Goal: Transaction & Acquisition: Purchase product/service

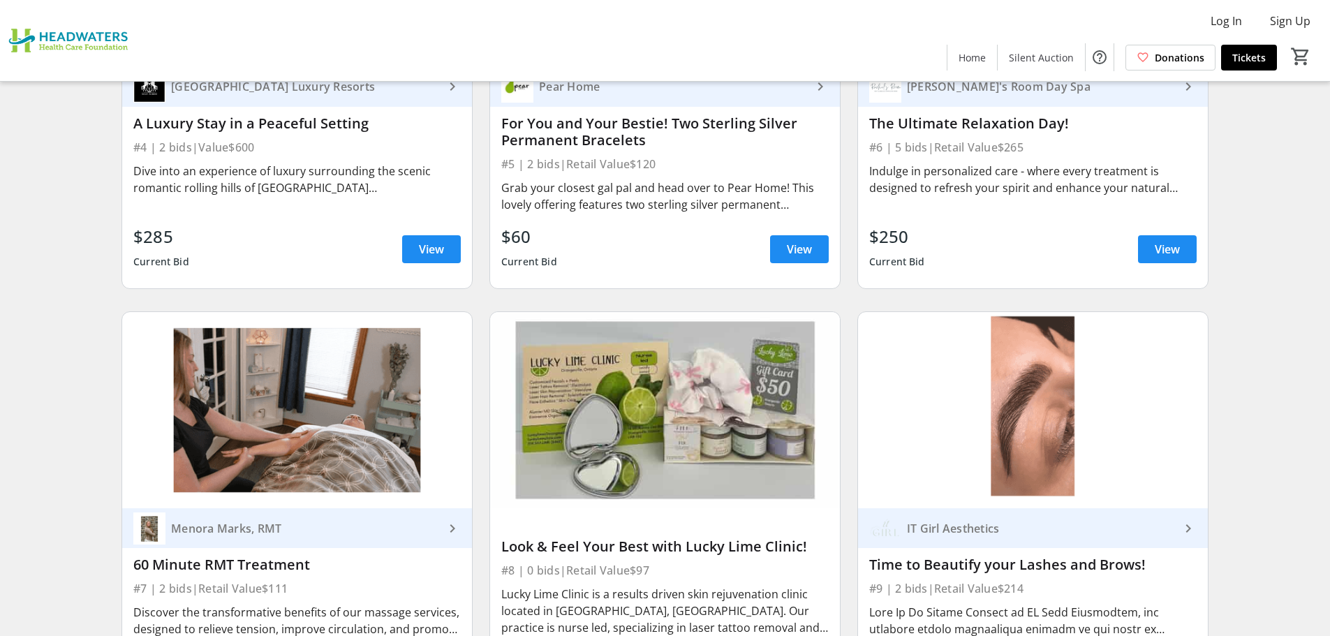
scroll to position [838, 0]
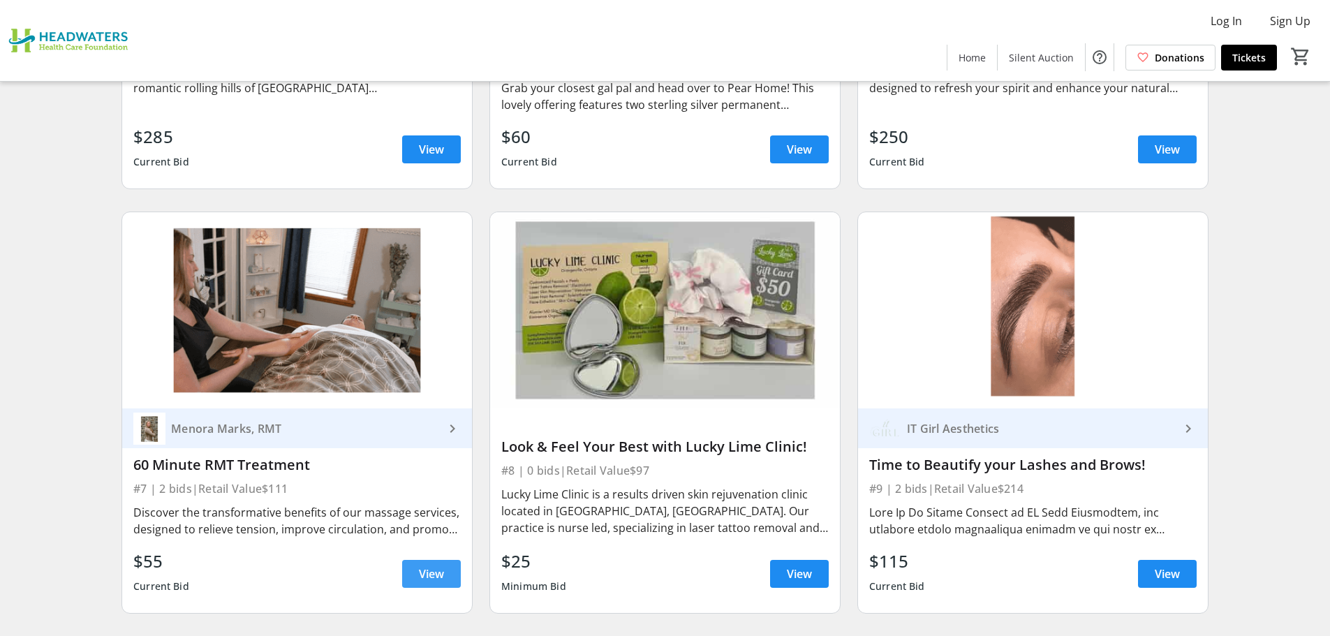
click at [427, 570] on span "View" at bounding box center [431, 574] width 25 height 17
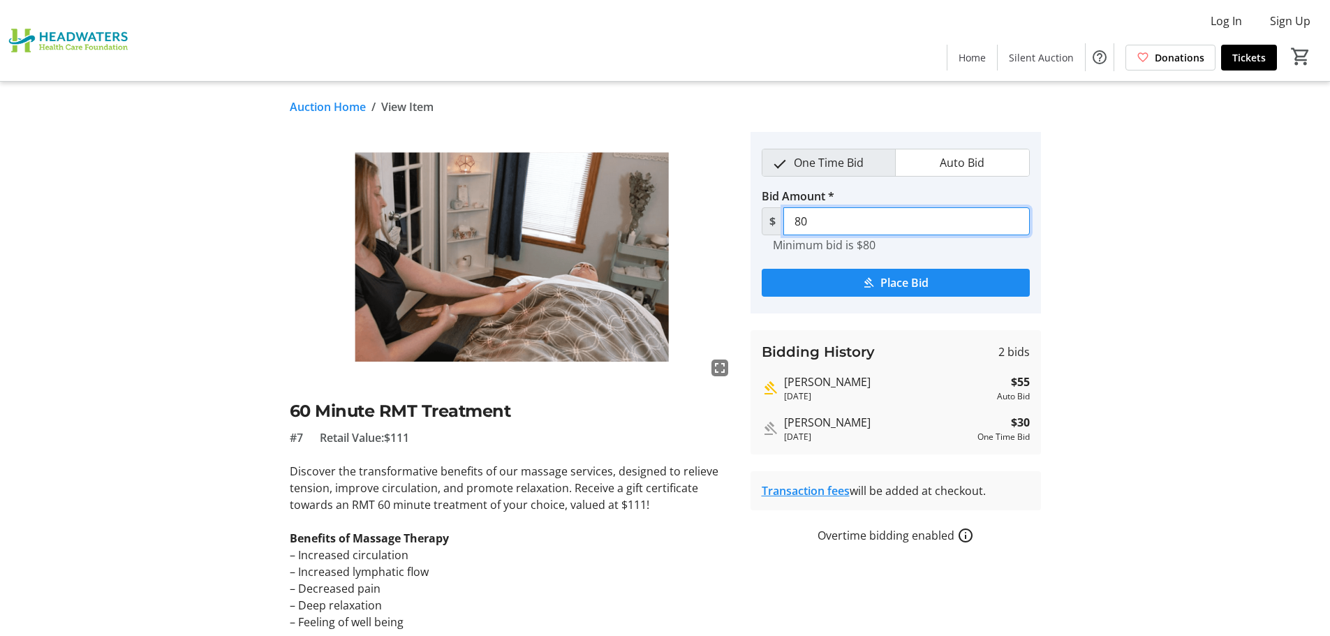
drag, startPoint x: 822, startPoint y: 222, endPoint x: 765, endPoint y: 223, distance: 56.6
click at [765, 223] on div "$ 80" at bounding box center [896, 221] width 268 height 28
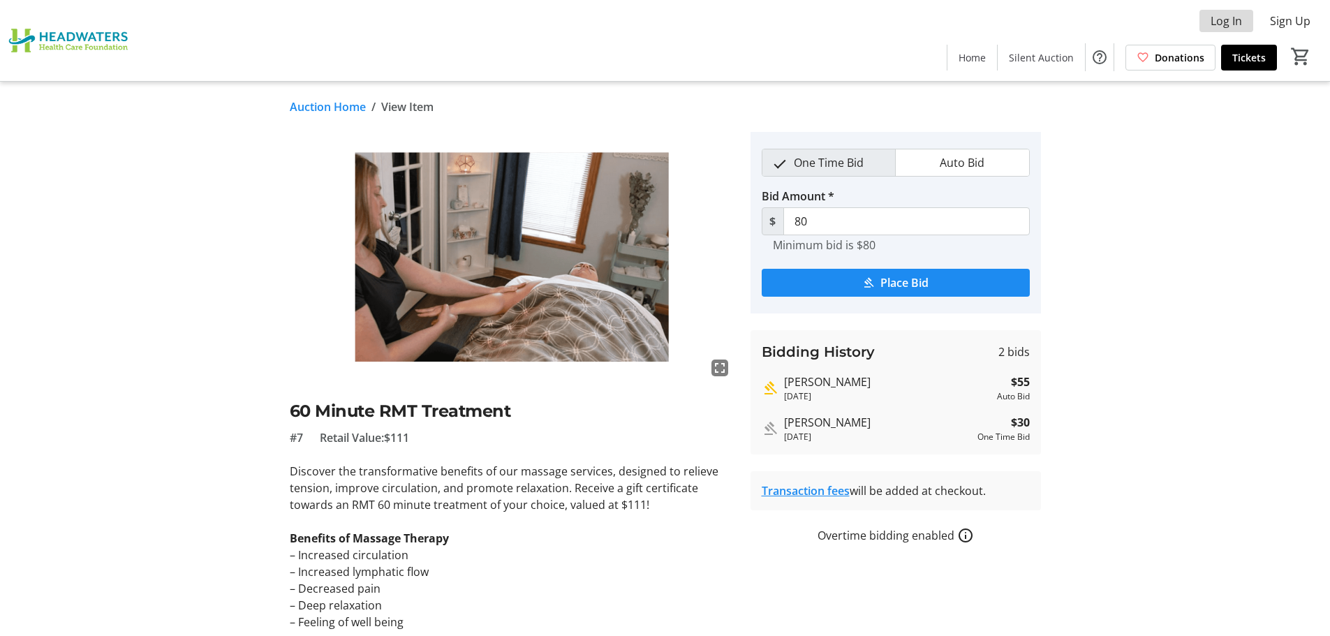
click at [1225, 24] on span "Log In" at bounding box center [1226, 21] width 31 height 17
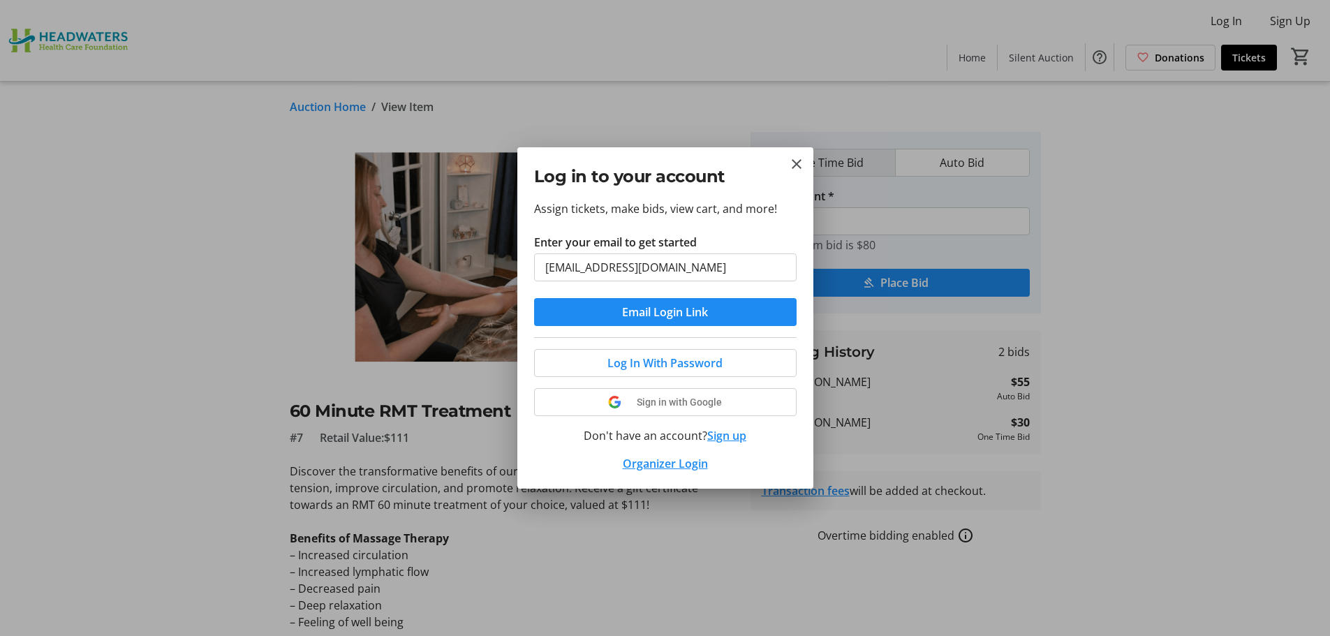
drag, startPoint x: 659, startPoint y: 272, endPoint x: 452, endPoint y: 270, distance: 207.4
click at [452, 270] on div "Log in to your account Assign tickets, make bids, view cart, and more! Enter yo…" at bounding box center [665, 318] width 1330 height 636
type input "[PERSON_NAME][EMAIL_ADDRESS][PERSON_NAME][DOMAIN_NAME]"
click at [661, 313] on span "Email Login Link" at bounding box center [665, 312] width 86 height 17
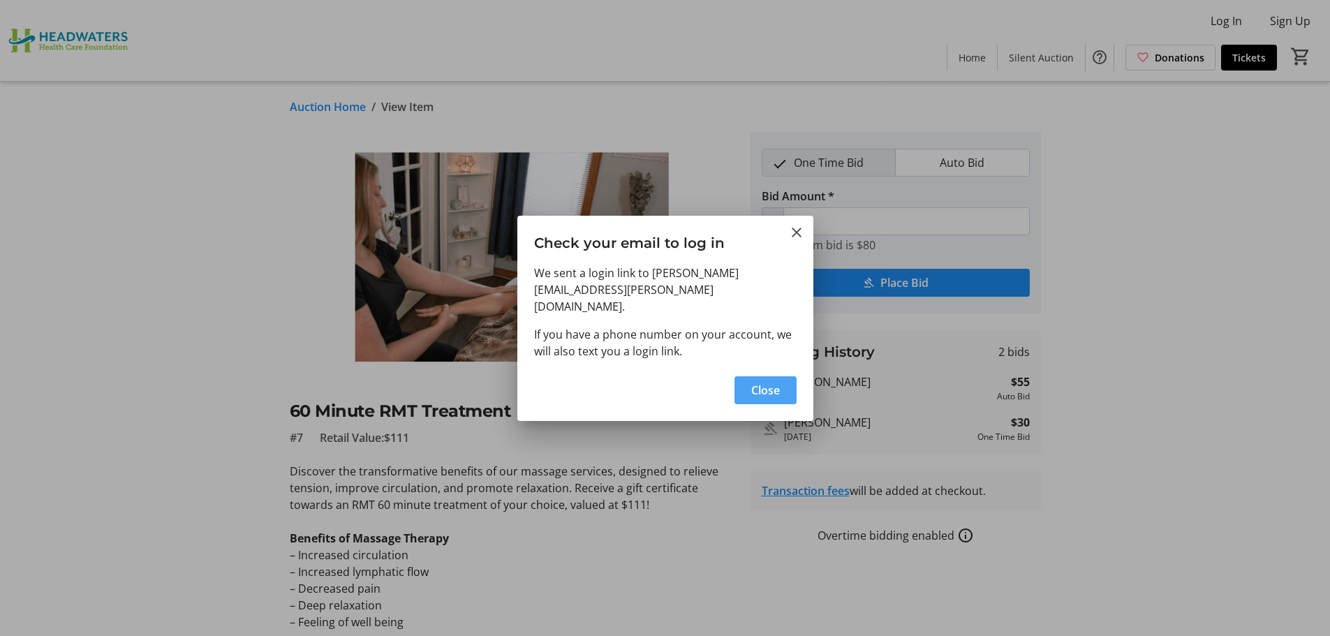
click at [768, 382] on span "Close" at bounding box center [765, 390] width 29 height 17
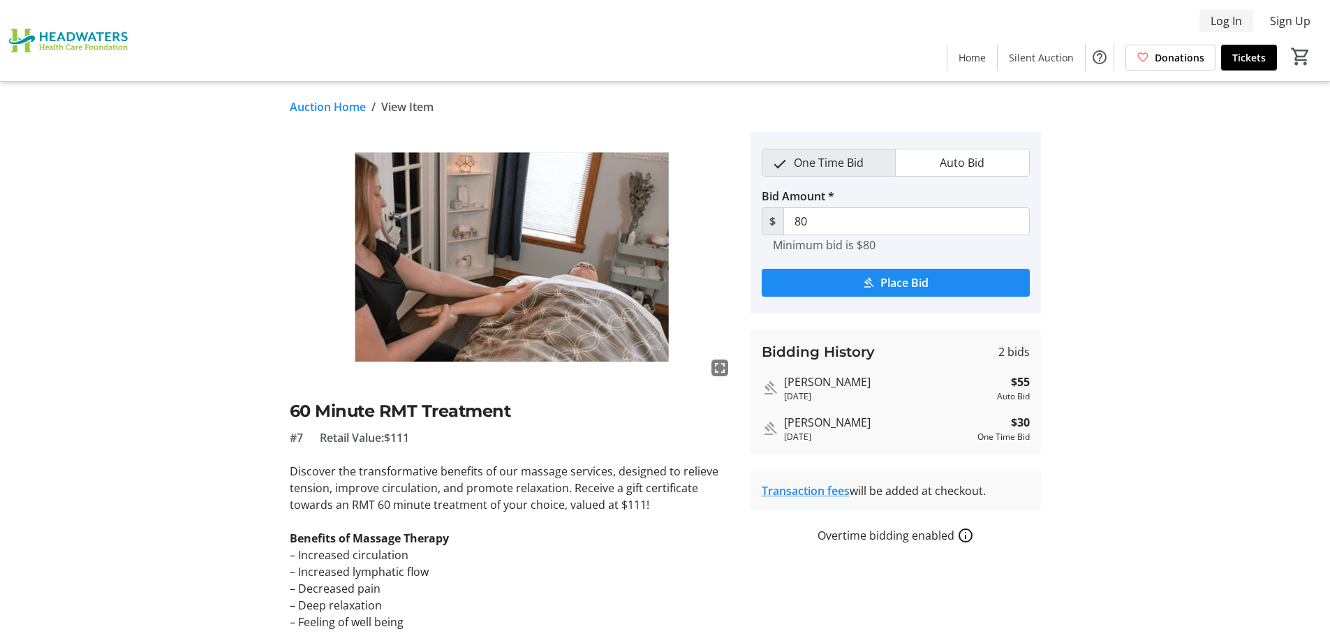
type input "111"
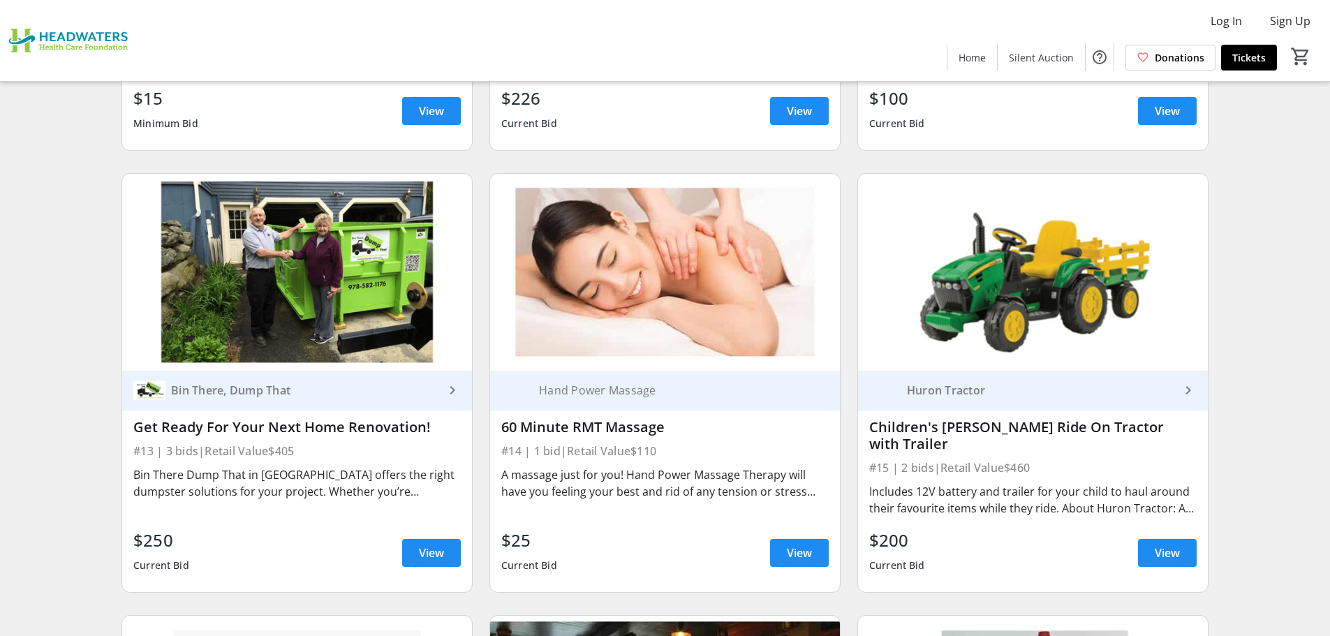
scroll to position [1746, 0]
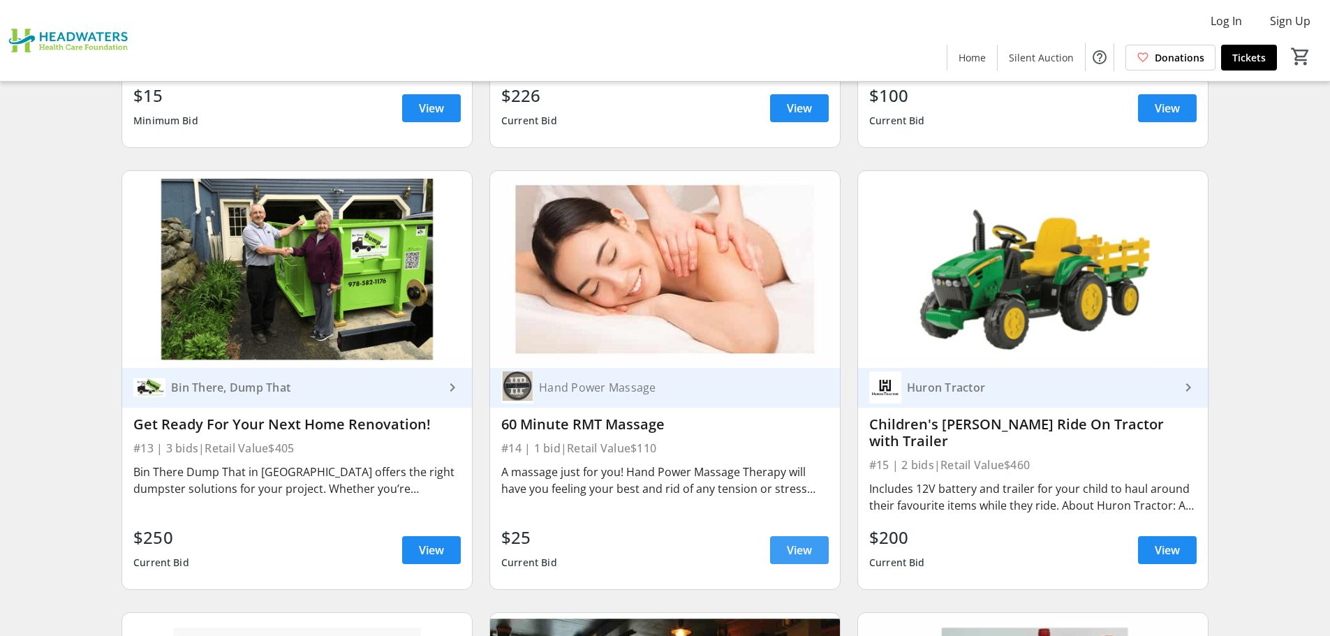
click at [802, 553] on span "View" at bounding box center [799, 550] width 25 height 17
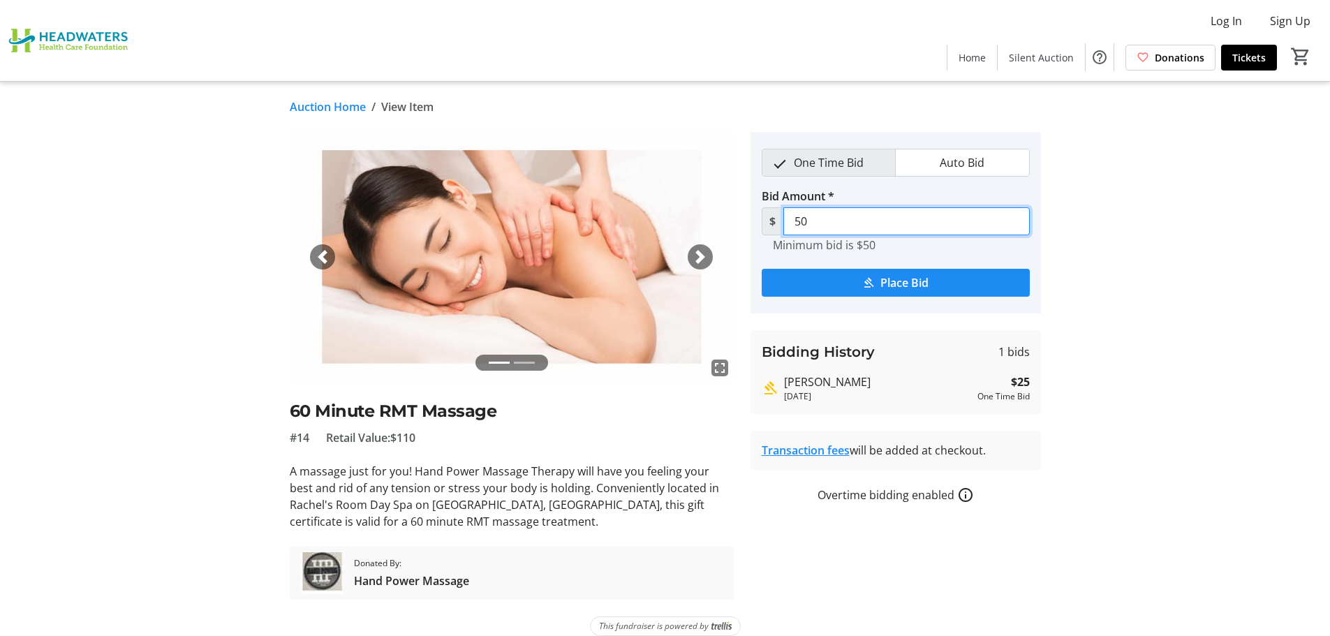
drag, startPoint x: 839, startPoint y: 221, endPoint x: 765, endPoint y: 222, distance: 74.0
click at [765, 222] on div "$ 50" at bounding box center [896, 221] width 268 height 28
type input "75.00"
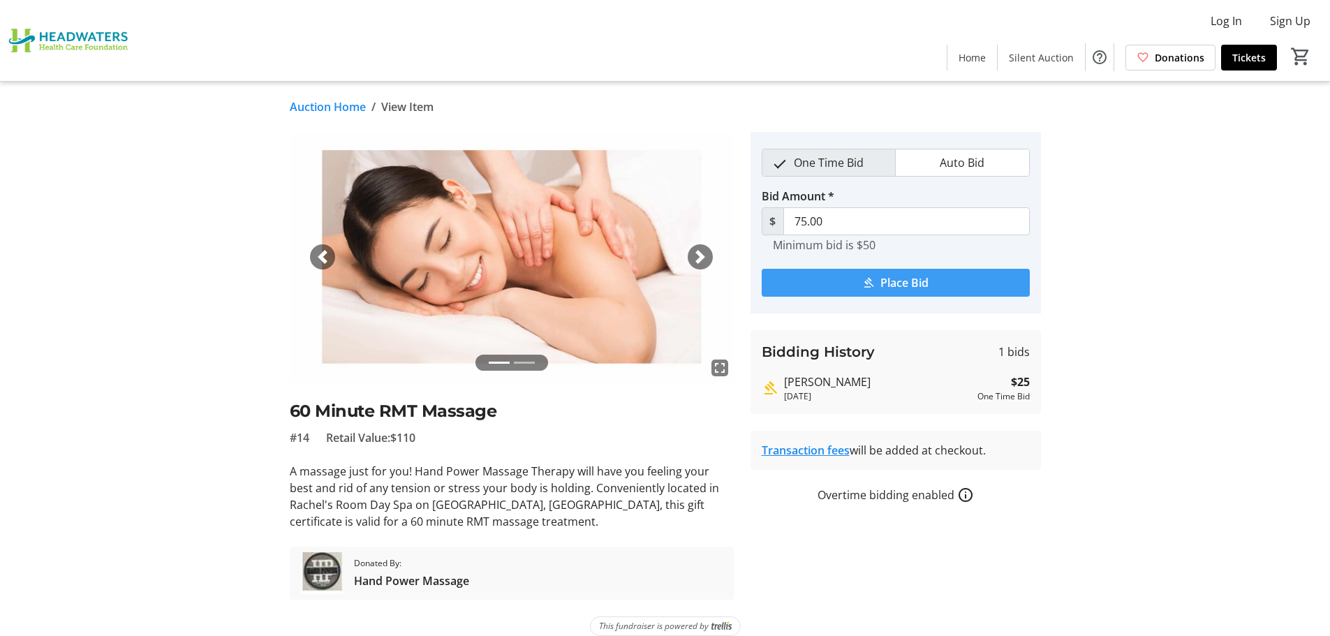
click at [883, 281] on span "Place Bid" at bounding box center [904, 282] width 48 height 17
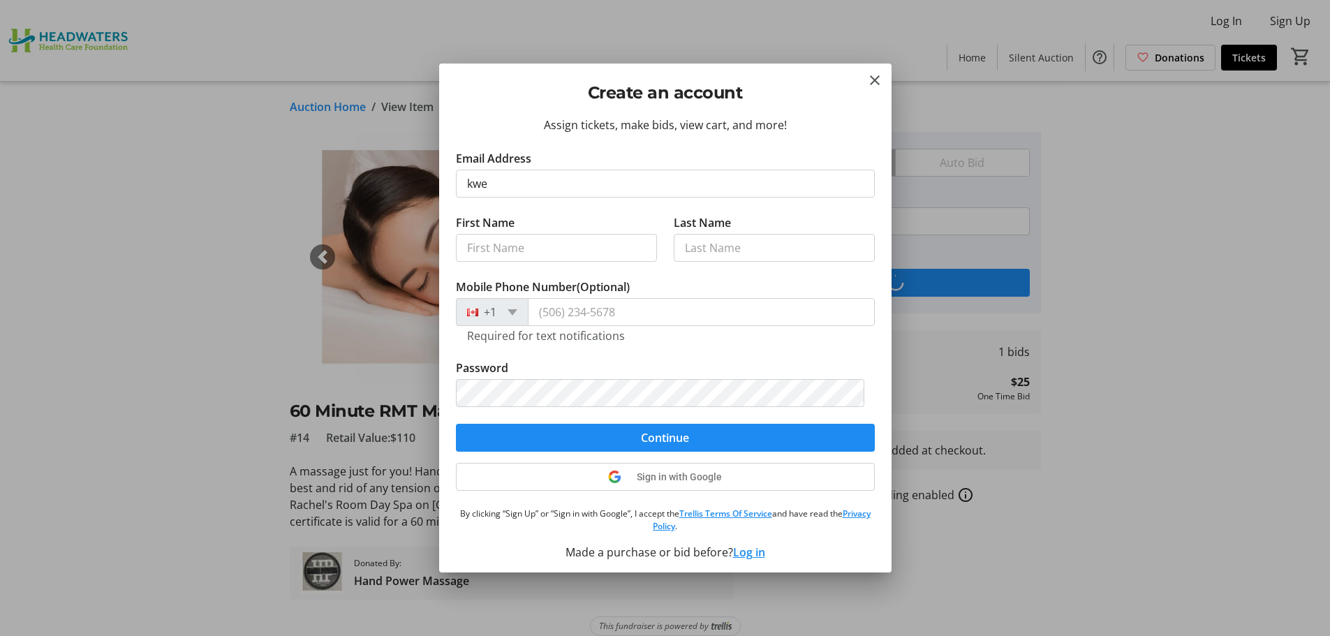
type input "[EMAIL_ADDRESS][DOMAIN_NAME]"
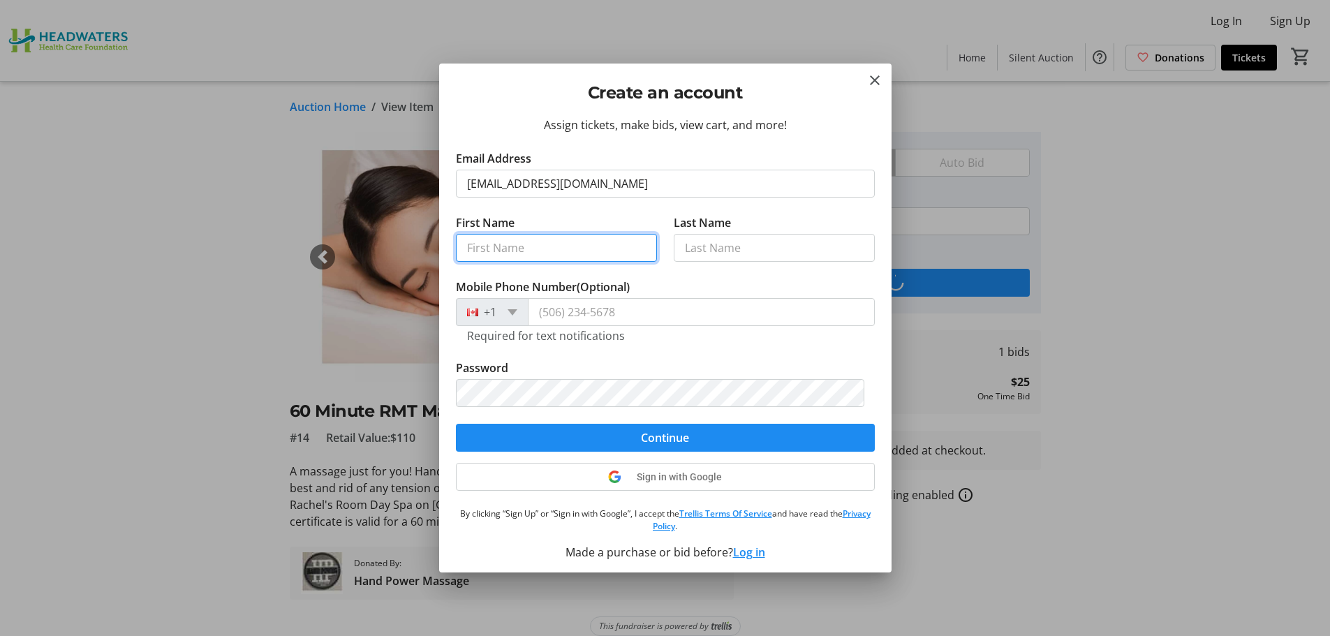
click at [508, 248] on input "First Name" at bounding box center [556, 248] width 201 height 28
type input "[PERSON_NAME]"
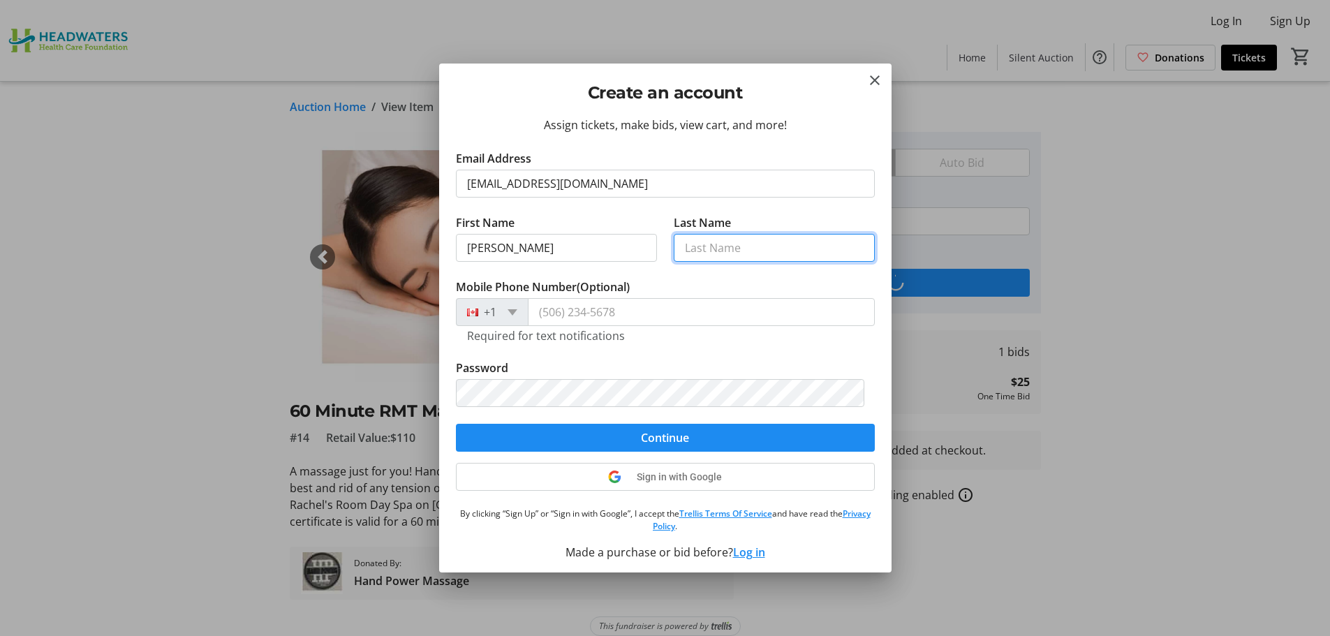
click at [756, 242] on input "Last Name" at bounding box center [774, 248] width 201 height 28
type input "[PERSON_NAME]"
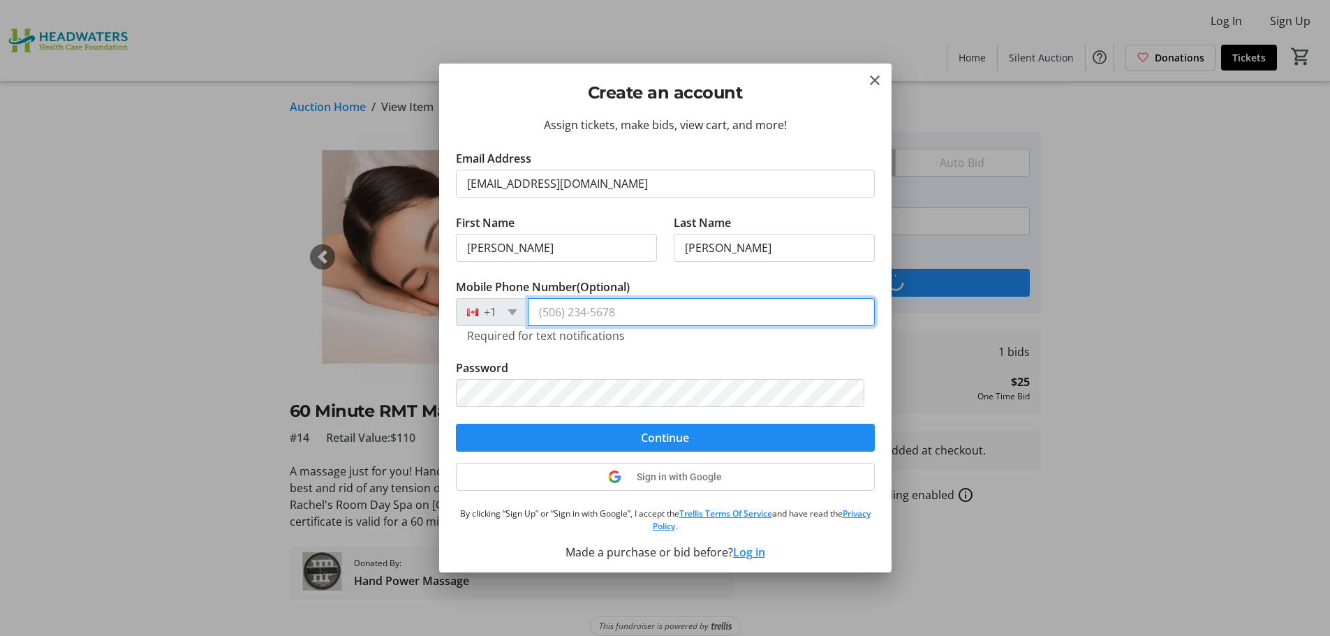
click at [589, 307] on input "Mobile Phone Number (Optional)" at bounding box center [701, 312] width 347 height 28
type input "[PHONE_NUMBER]"
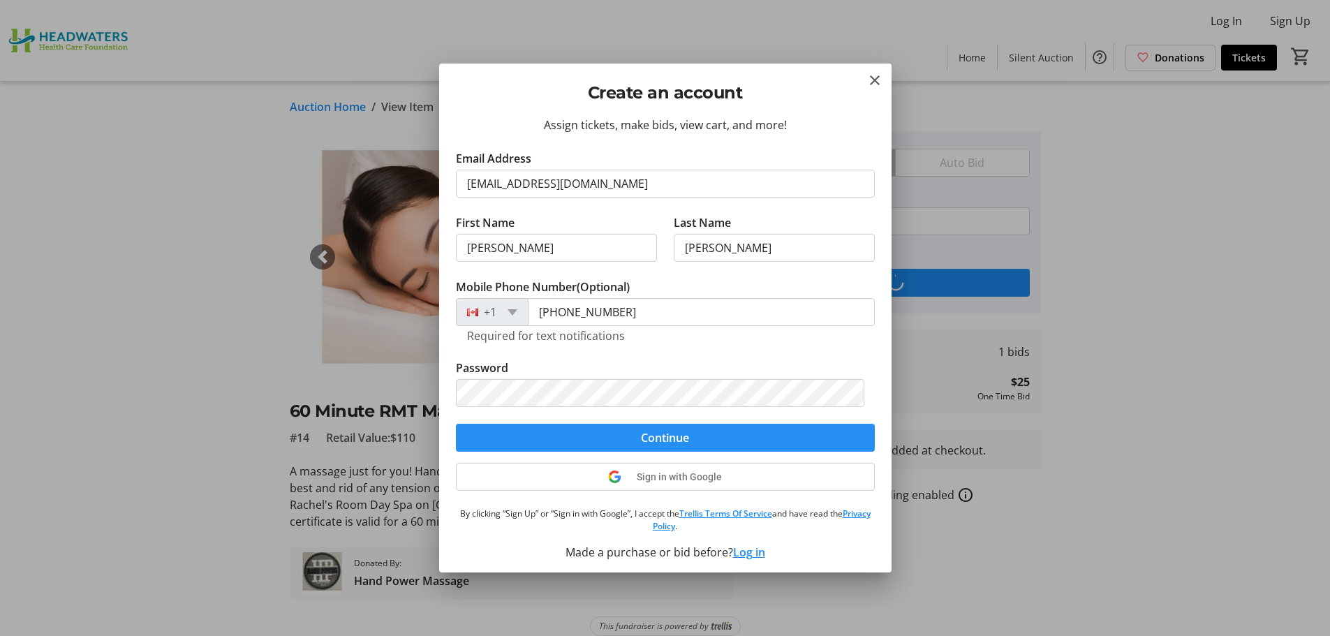
click at [505, 445] on span "submit" at bounding box center [665, 438] width 419 height 34
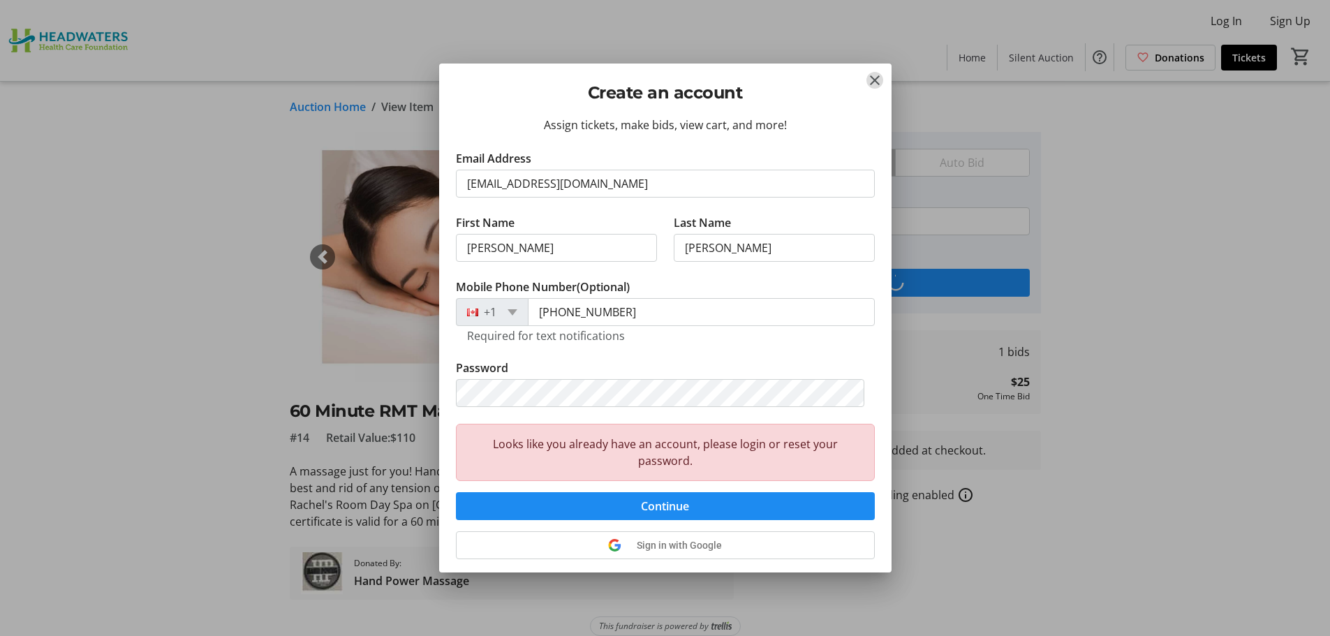
click at [876, 88] on mat-icon "Close" at bounding box center [875, 80] width 17 height 17
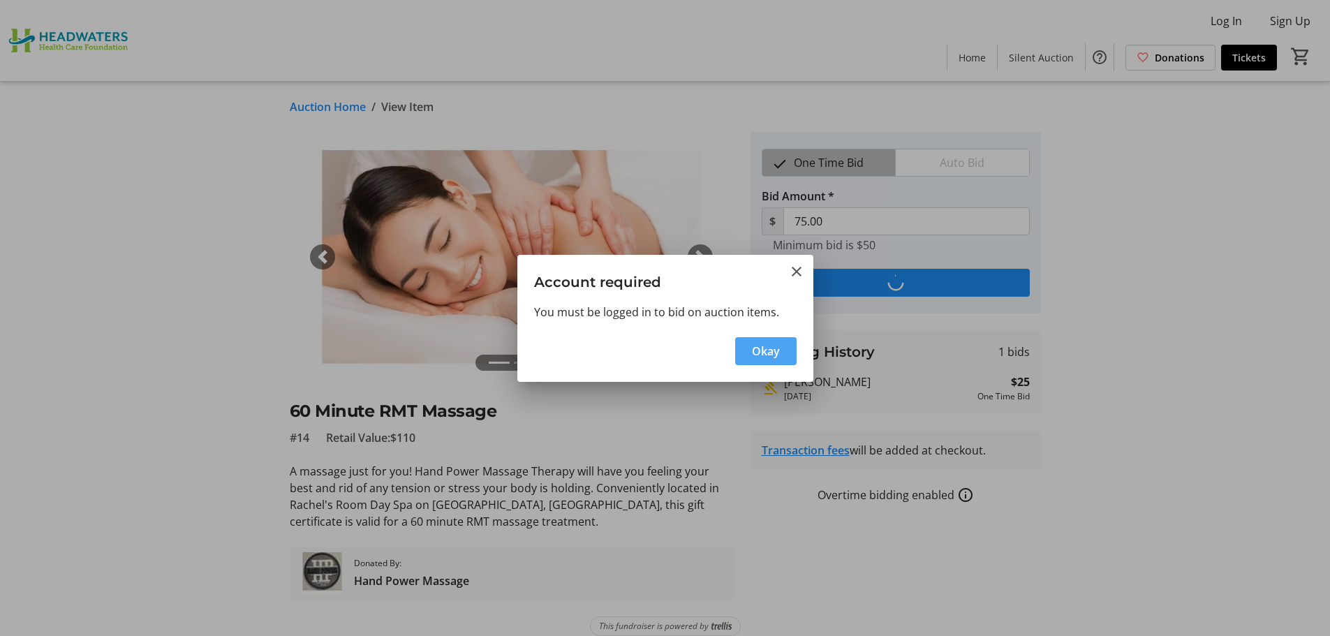
click at [765, 353] on span "Okay" at bounding box center [766, 351] width 28 height 17
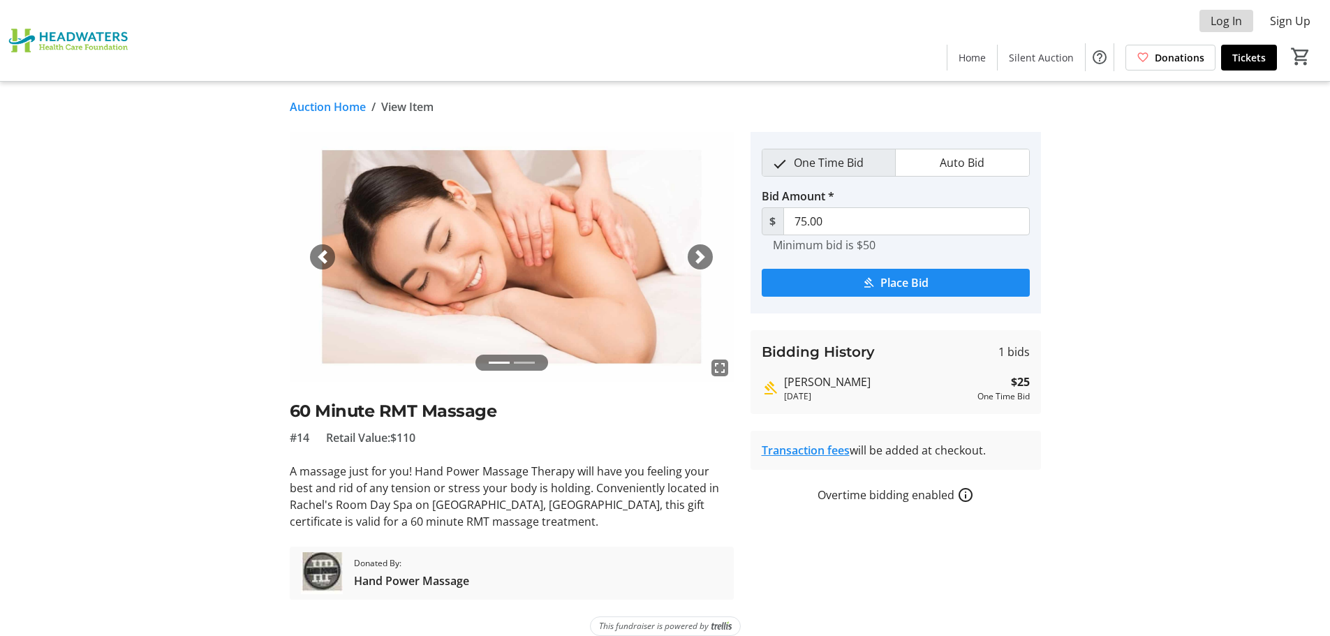
click at [1221, 24] on span "Log In" at bounding box center [1226, 21] width 31 height 17
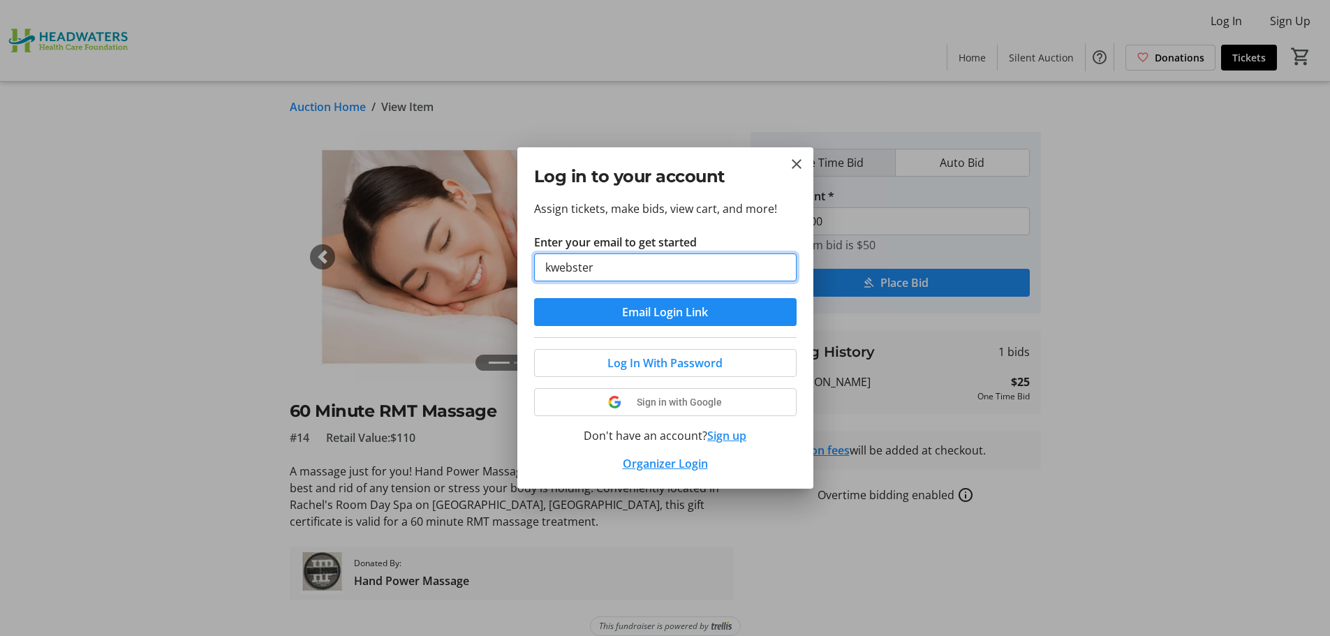
type input "[EMAIL_ADDRESS][DOMAIN_NAME]"
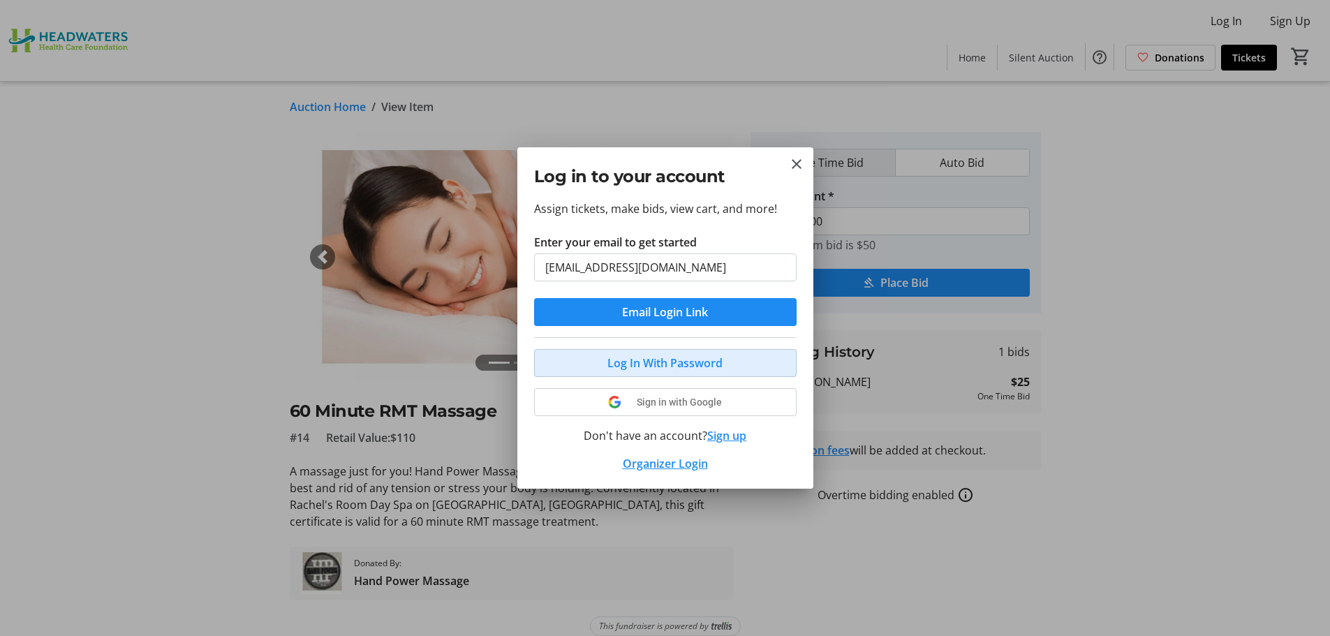
click at [637, 367] on span "Log In With Password" at bounding box center [664, 363] width 115 height 17
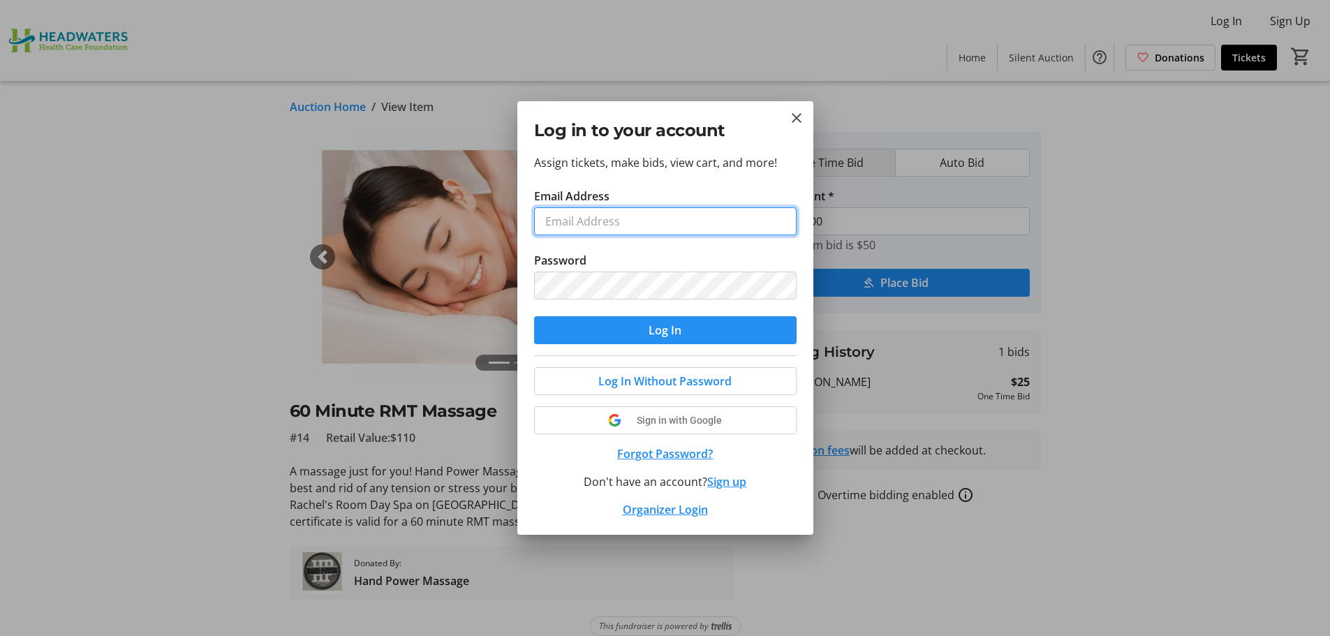
type input "[EMAIL_ADDRESS][DOMAIN_NAME]"
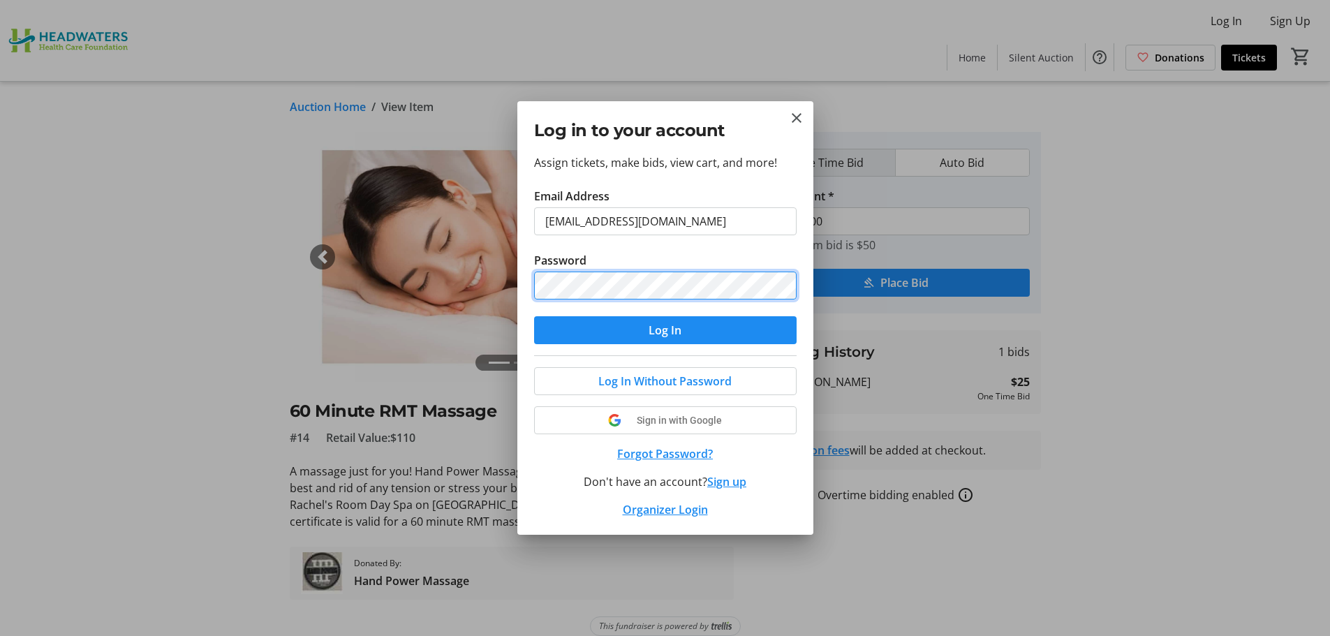
click at [510, 290] on div "Log in to your account Assign tickets, make bids, view cart, and more! Email Ad…" at bounding box center [665, 318] width 1330 height 636
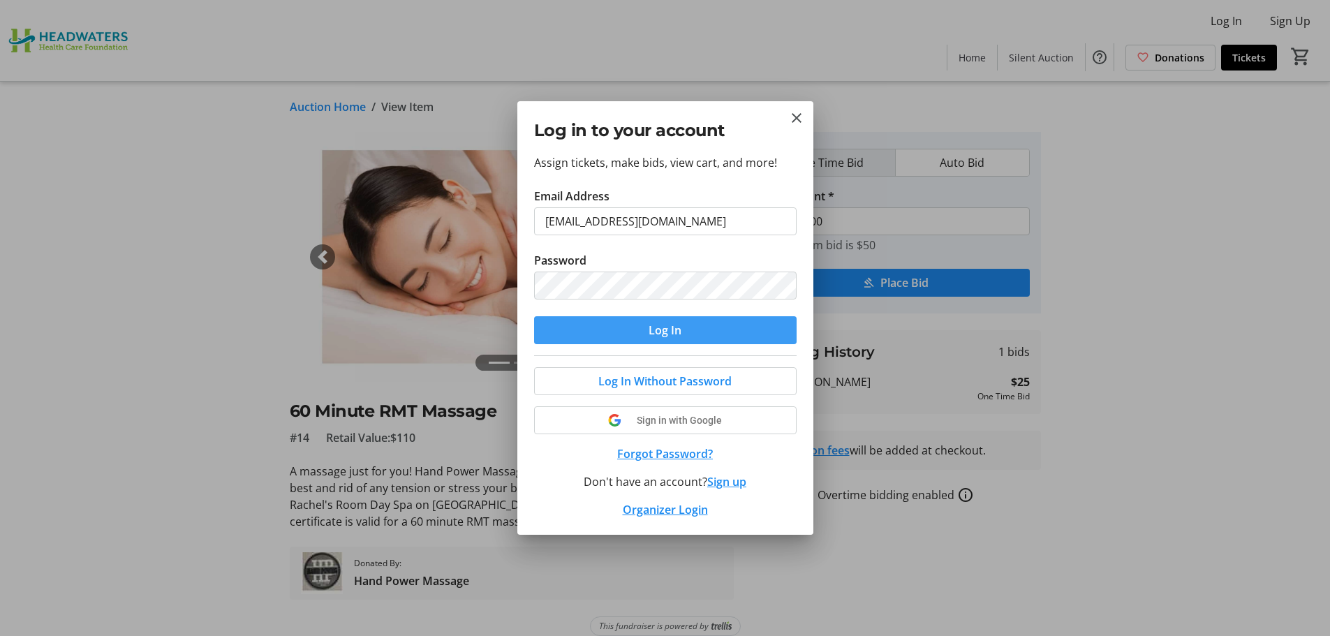
click at [593, 320] on span "submit" at bounding box center [665, 331] width 263 height 34
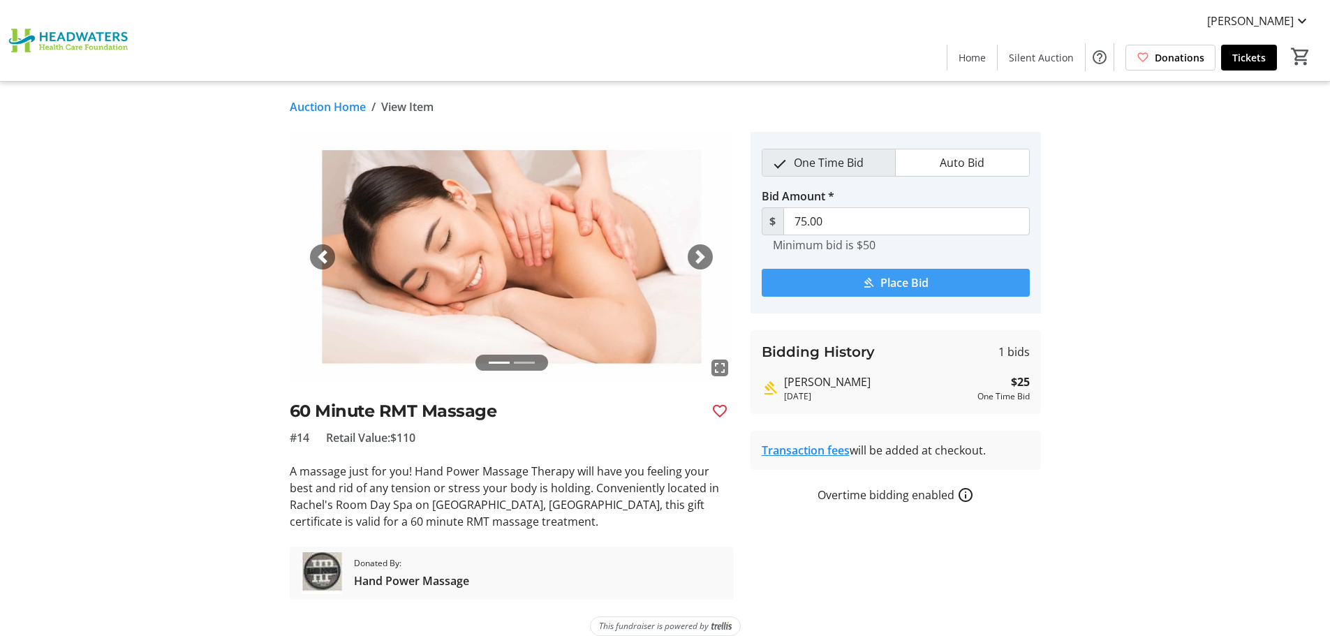
click at [911, 277] on span "Place Bid" at bounding box center [904, 282] width 48 height 17
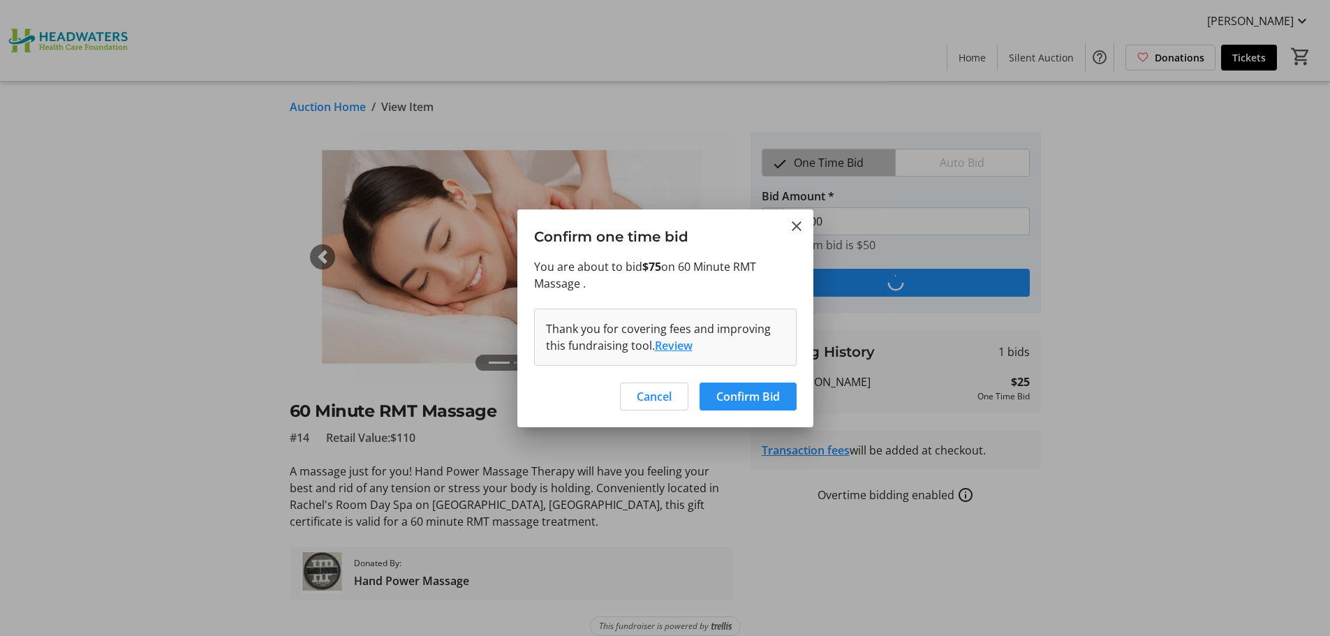
click at [746, 396] on span "Confirm Bid" at bounding box center [748, 396] width 64 height 17
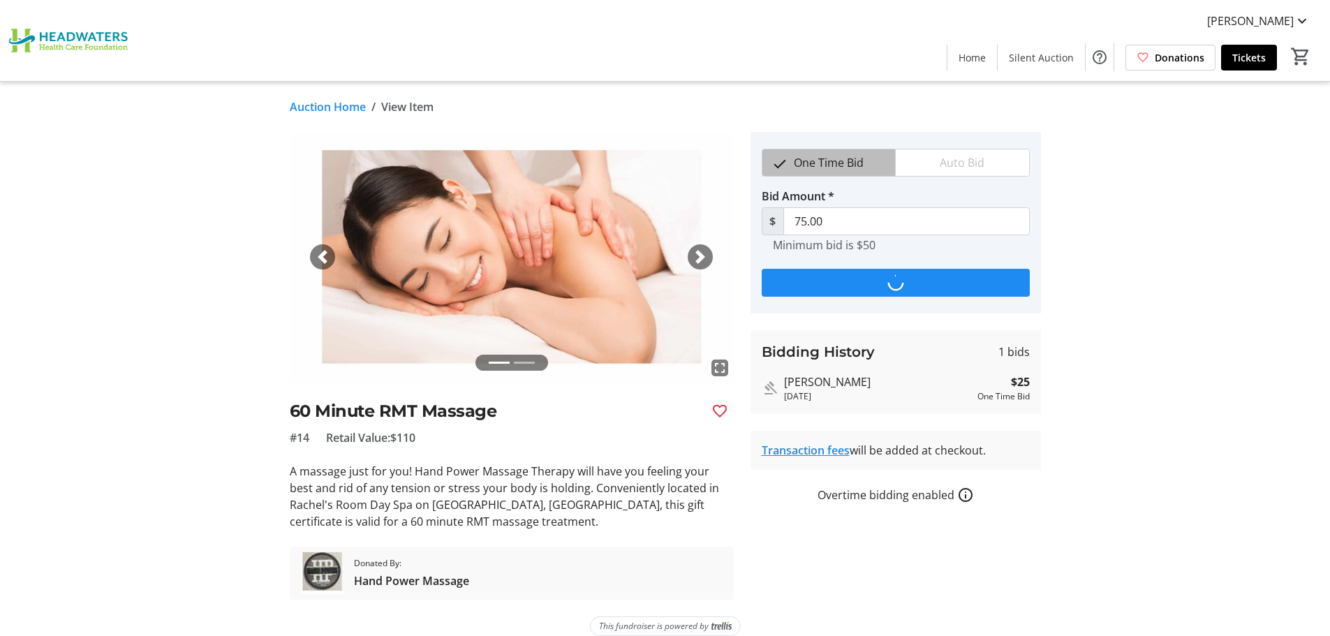
scroll to position [13, 0]
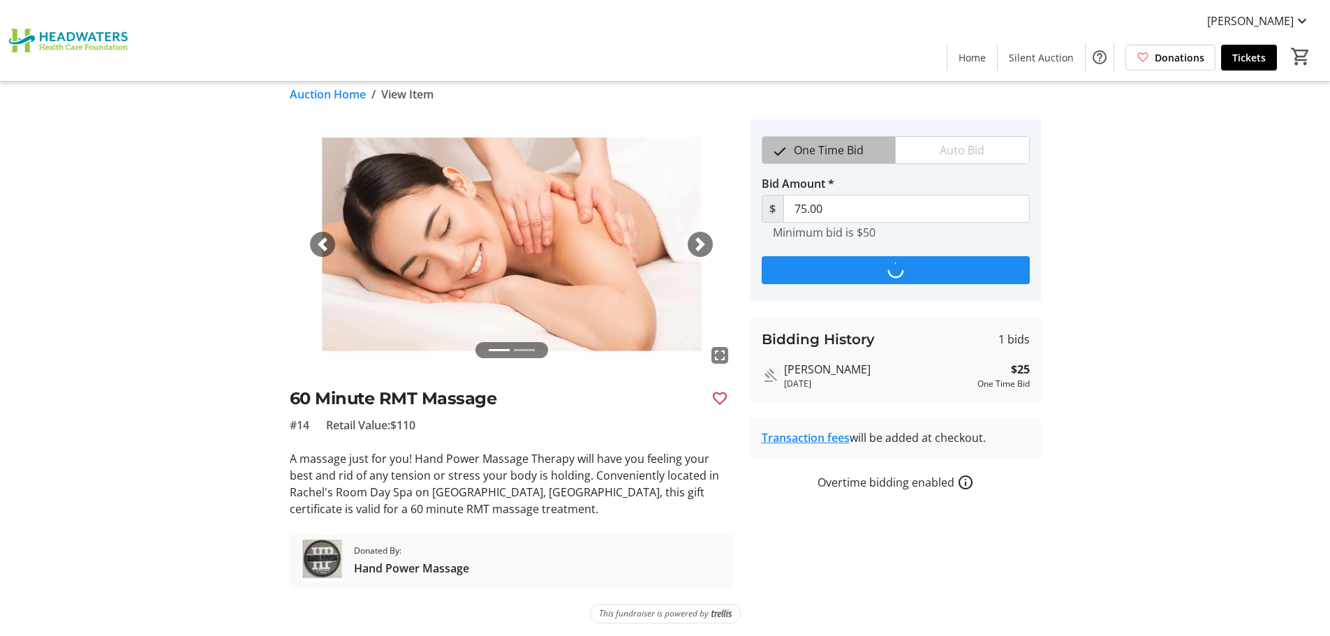
type input "100"
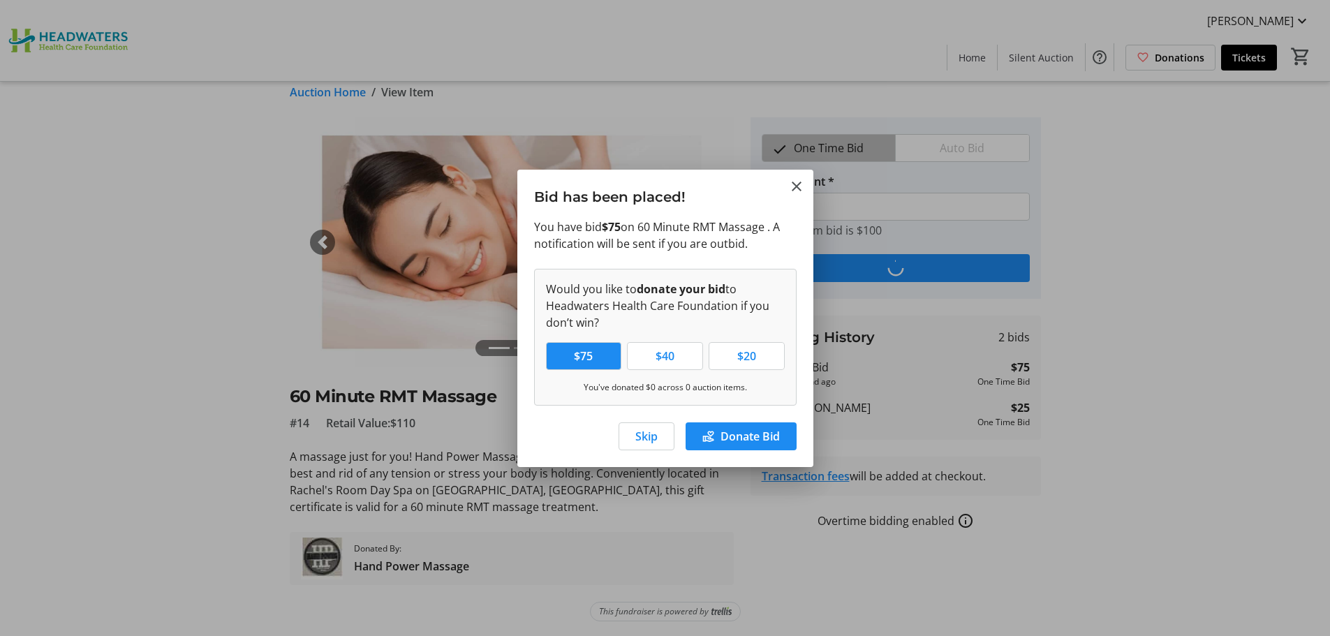
scroll to position [0, 0]
click at [651, 435] on span "Skip" at bounding box center [646, 436] width 22 height 17
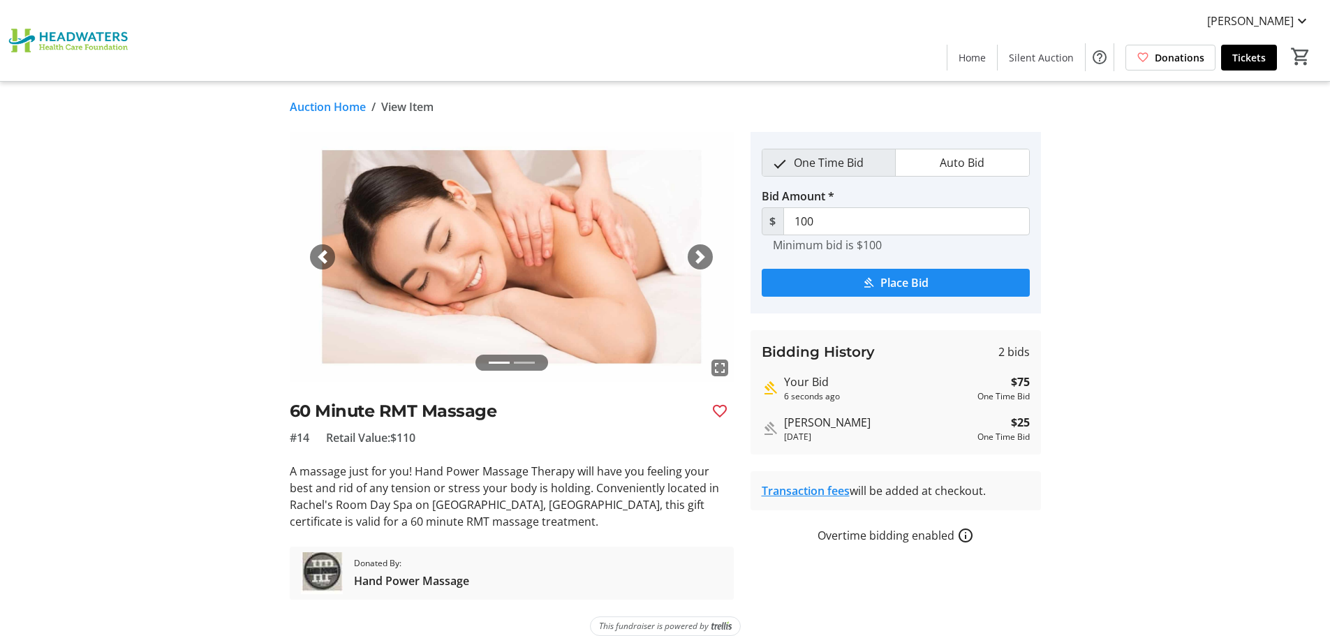
scroll to position [15, 0]
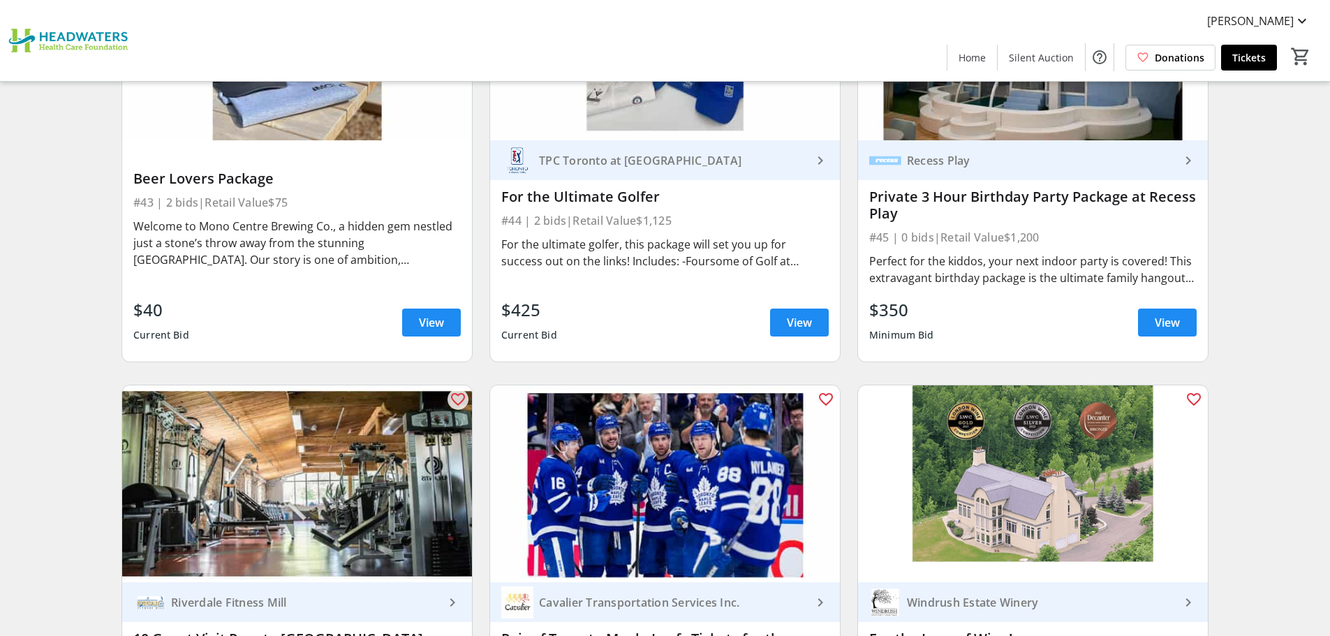
scroll to position [6257, 0]
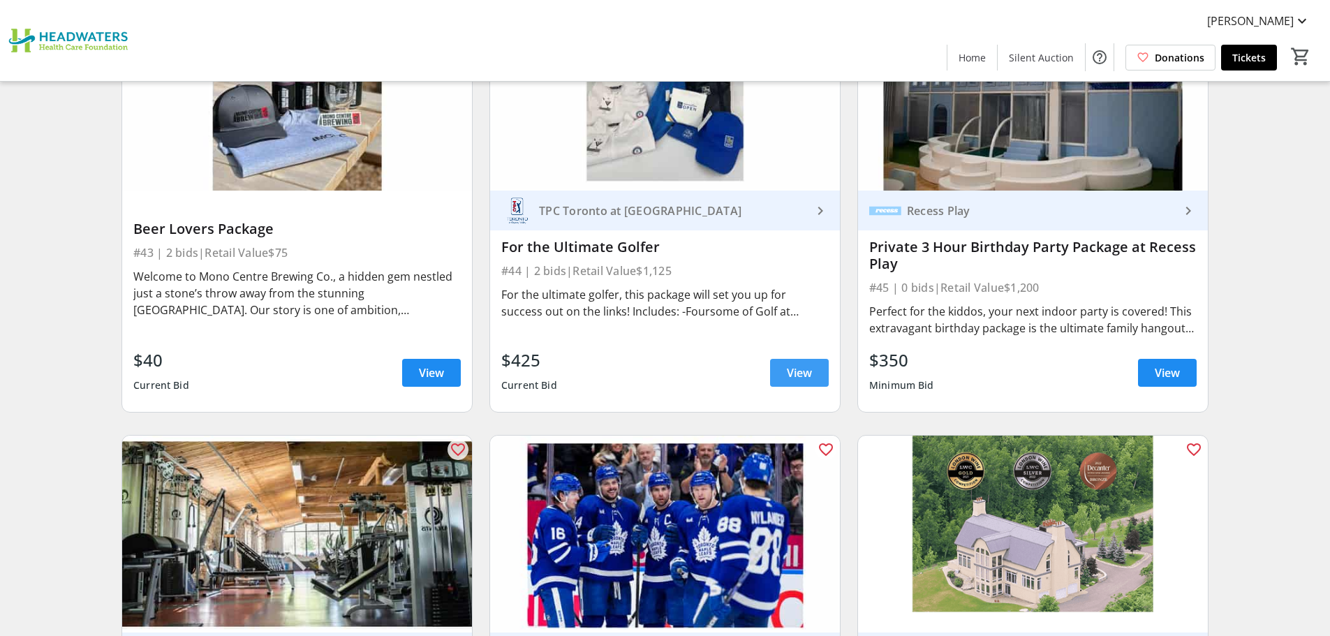
click at [805, 364] on span "View" at bounding box center [799, 372] width 25 height 17
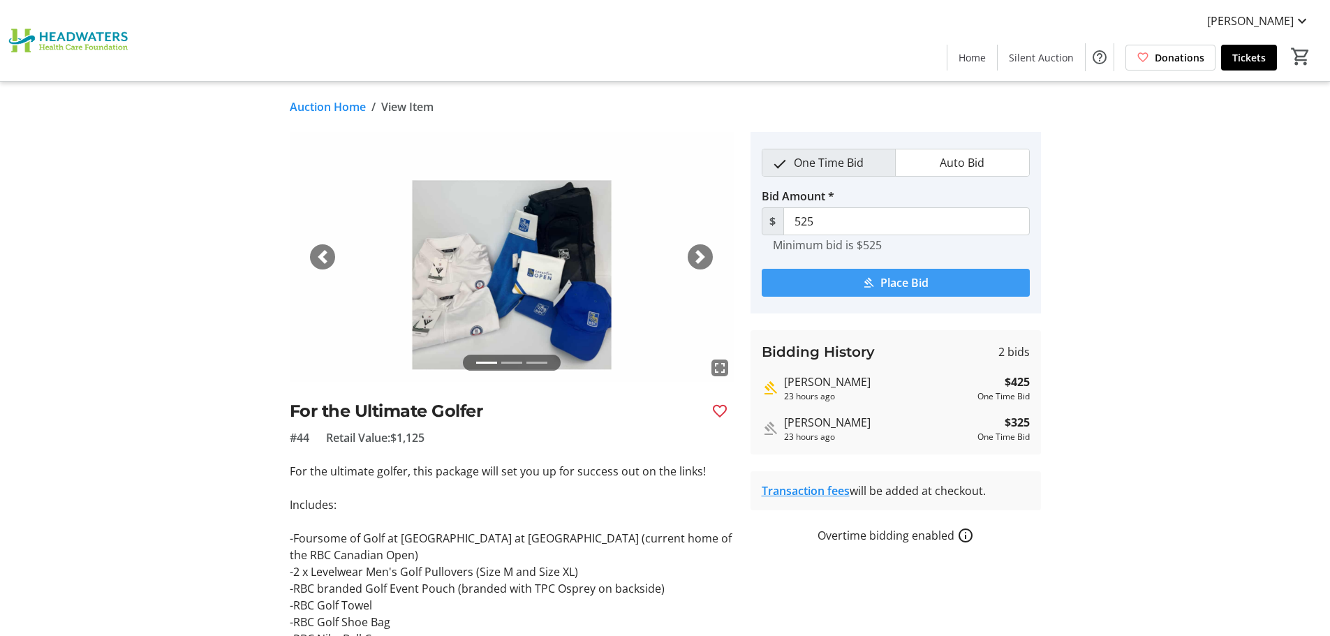
click at [897, 281] on span "Place Bid" at bounding box center [904, 282] width 48 height 17
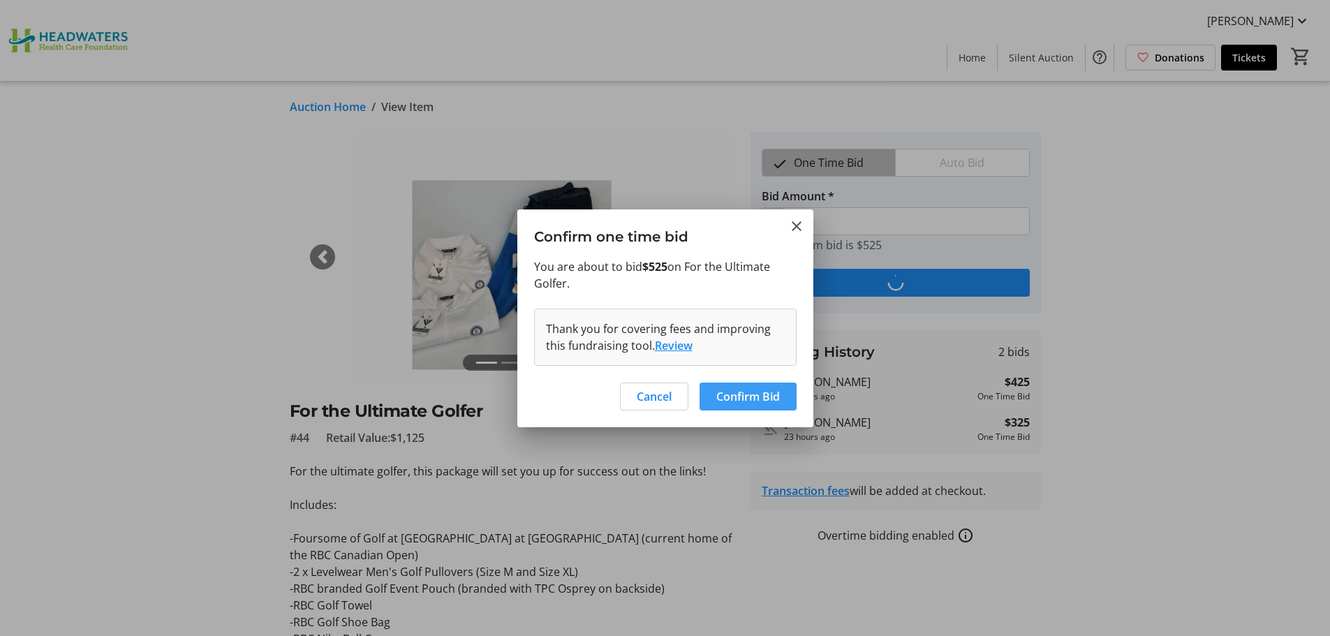
click at [737, 396] on span "Confirm Bid" at bounding box center [748, 396] width 64 height 17
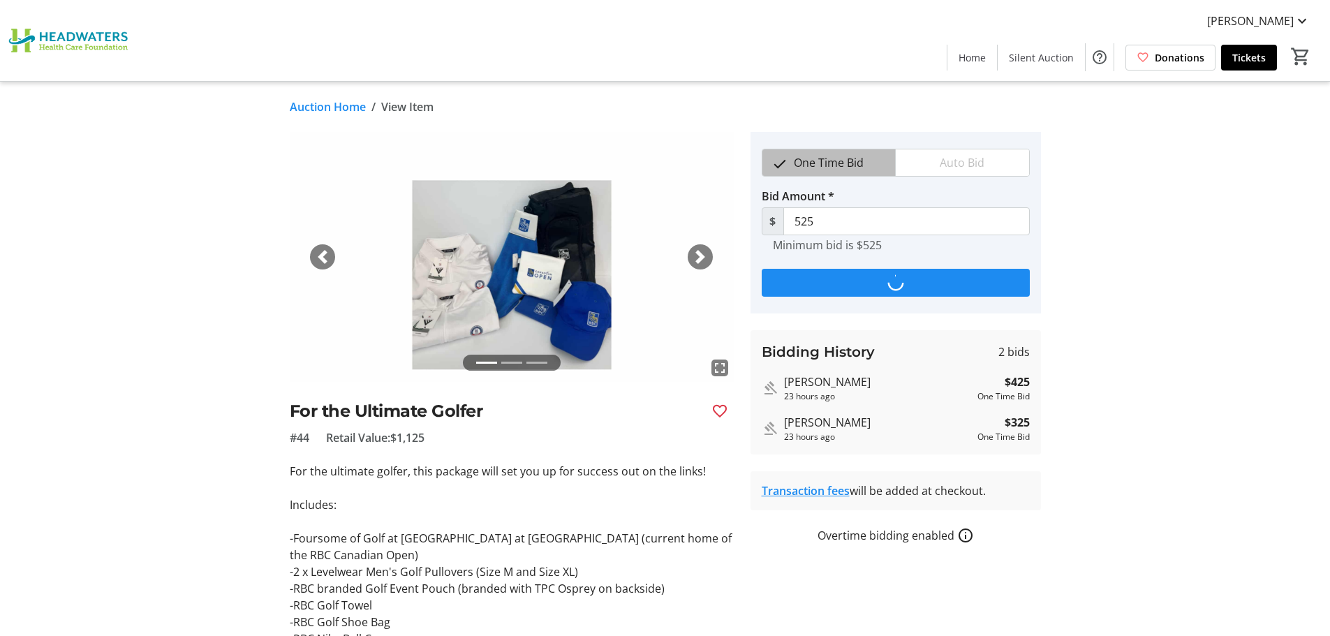
type input "625"
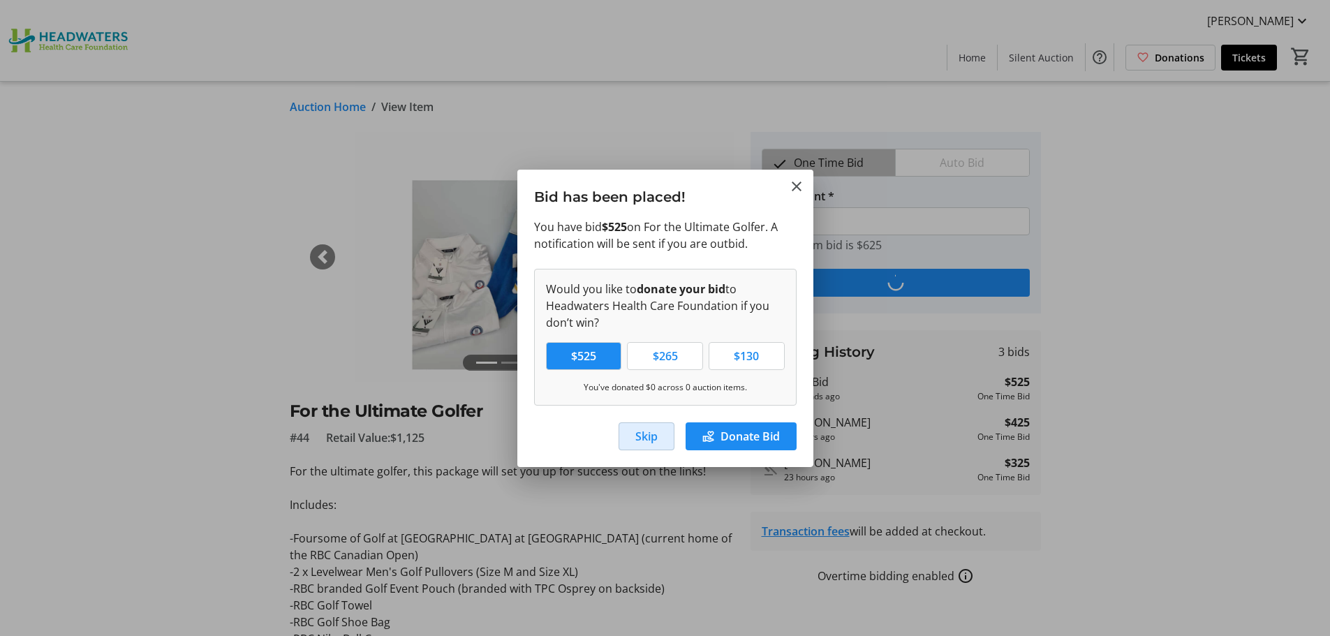
click at [638, 439] on span "Skip" at bounding box center [646, 436] width 22 height 17
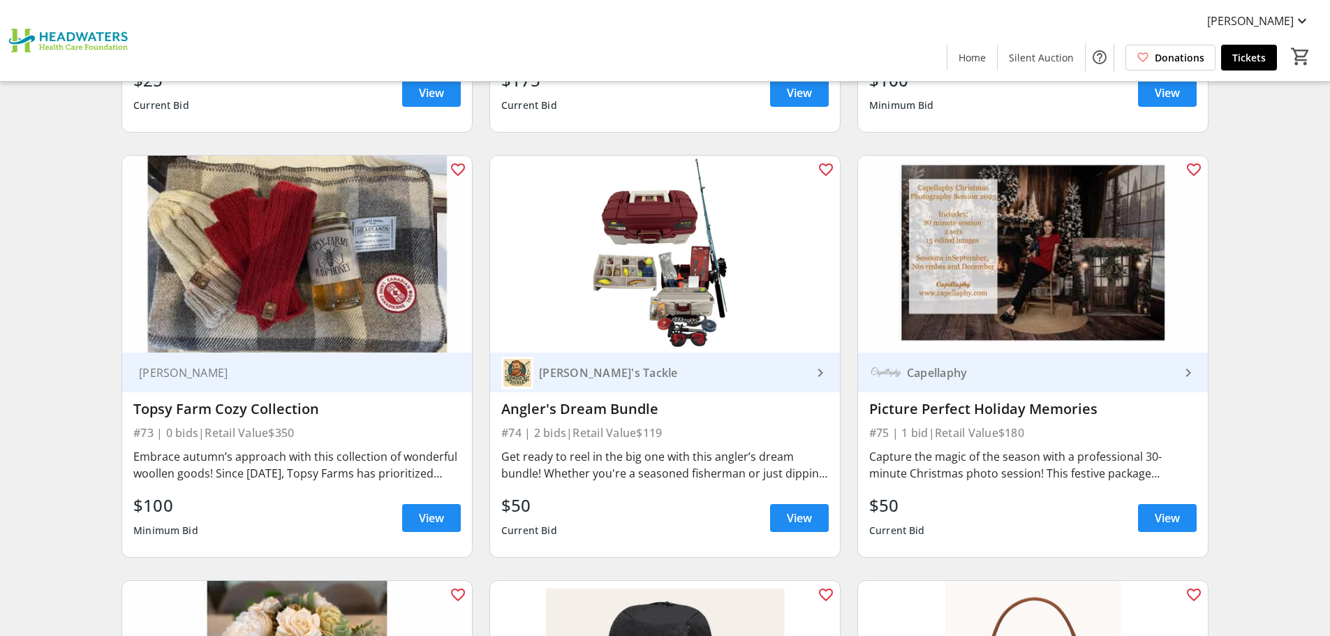
scroll to position [10516, 0]
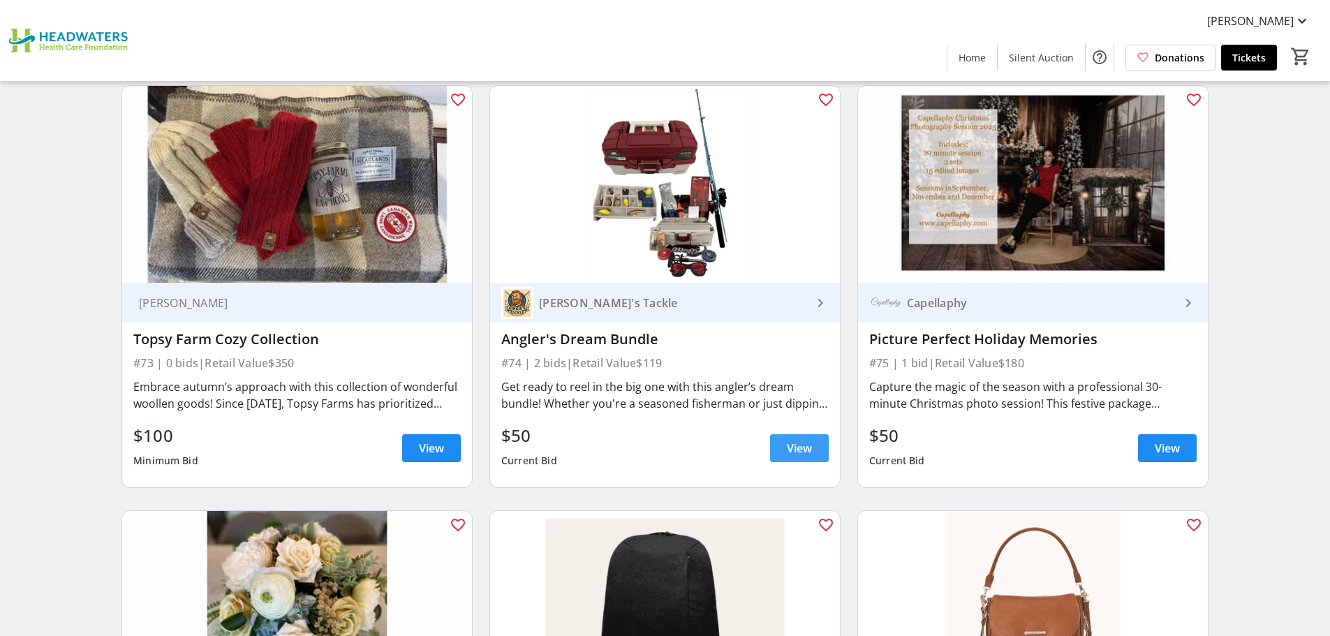
click at [791, 445] on span "View" at bounding box center [799, 448] width 25 height 17
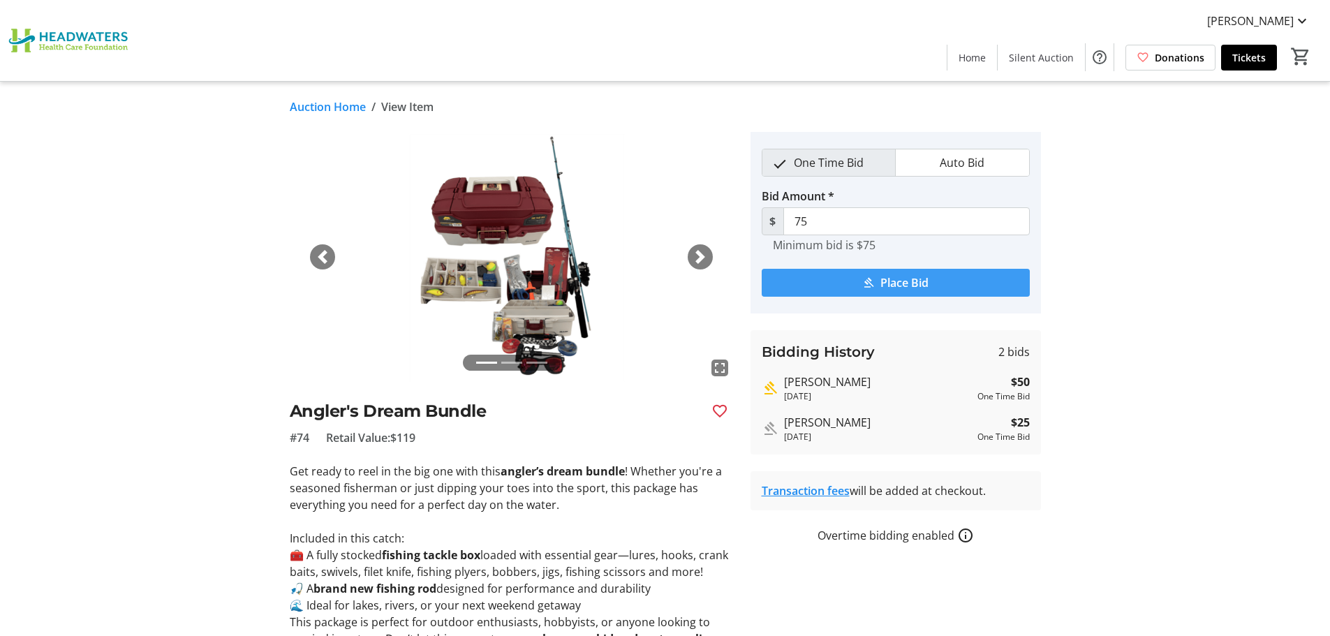
click at [892, 284] on span "Place Bid" at bounding box center [904, 282] width 48 height 17
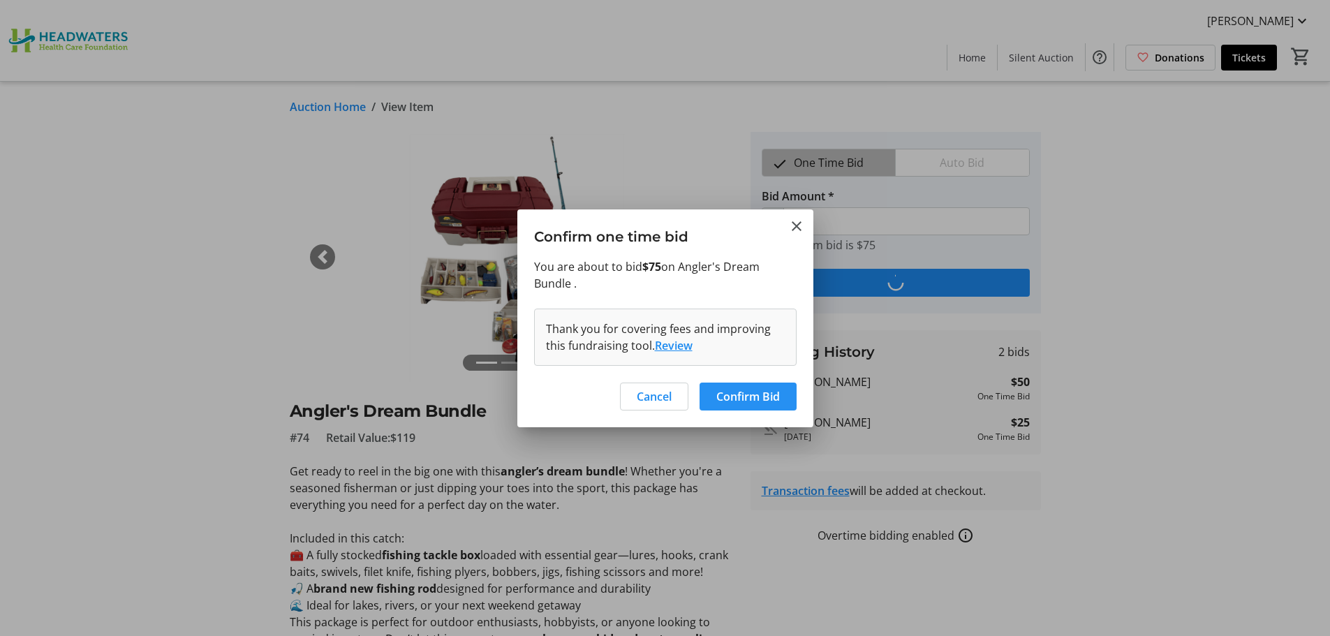
click at [729, 394] on span "Confirm Bid" at bounding box center [748, 396] width 64 height 17
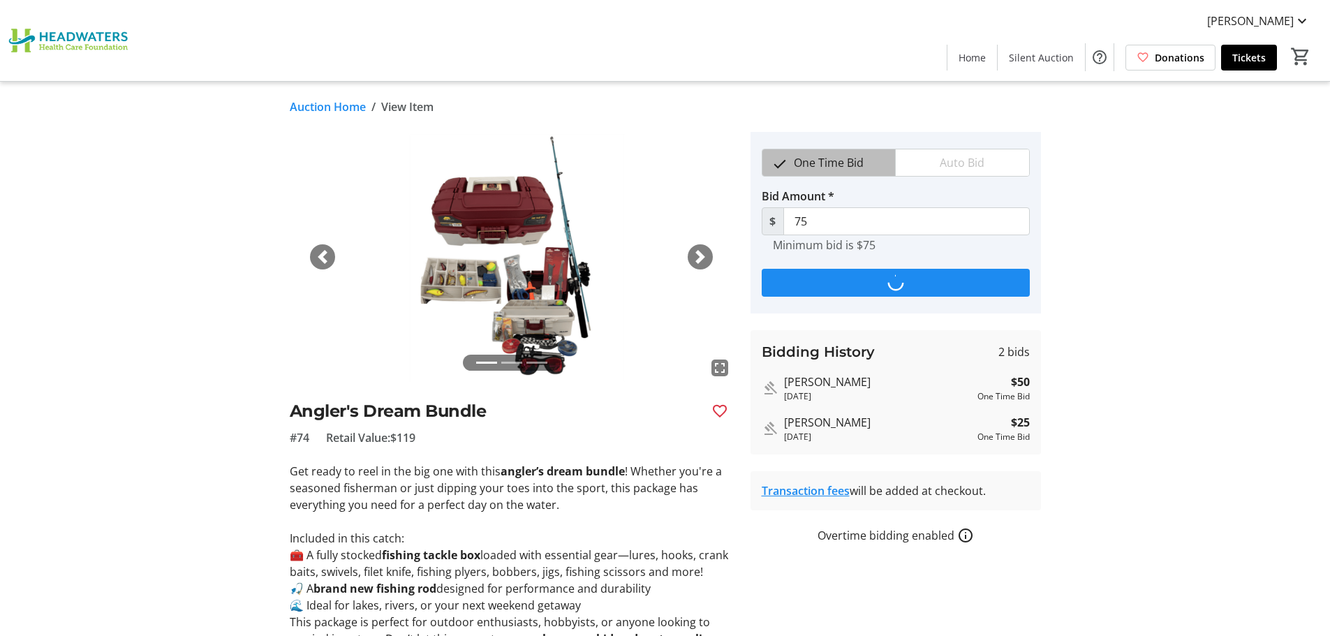
type input "100"
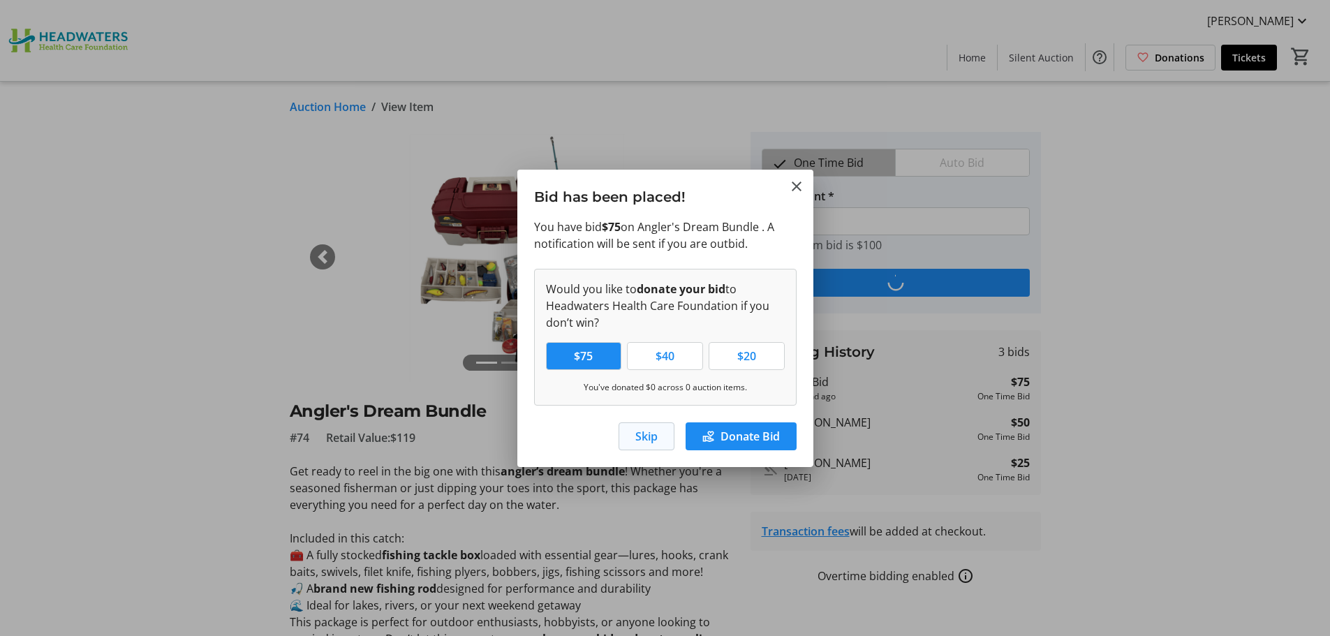
click at [653, 432] on span "Skip" at bounding box center [646, 436] width 22 height 17
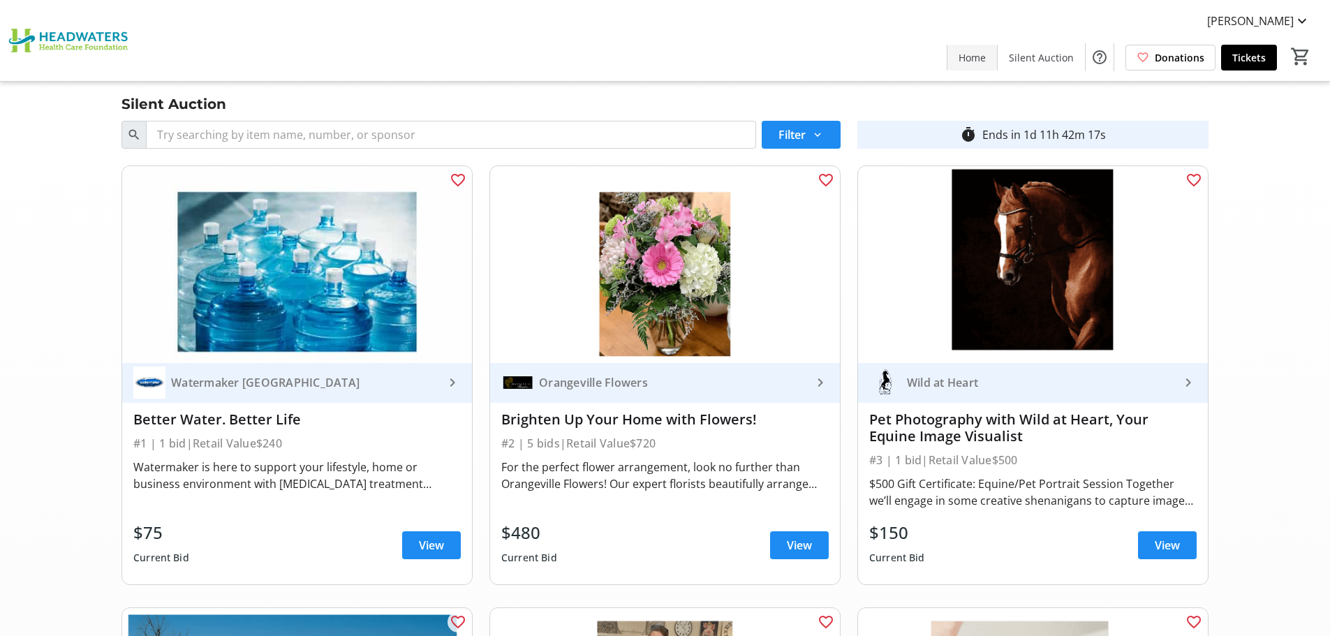
click at [975, 61] on span "Home" at bounding box center [972, 57] width 27 height 15
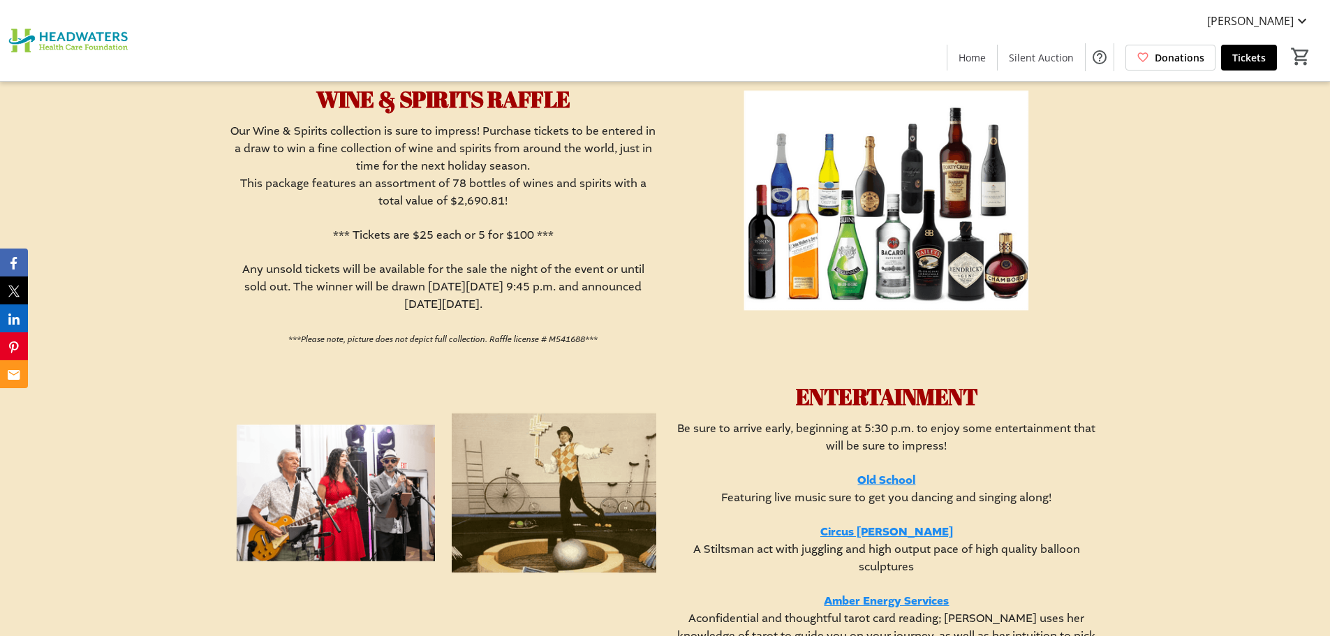
scroll to position [2095, 0]
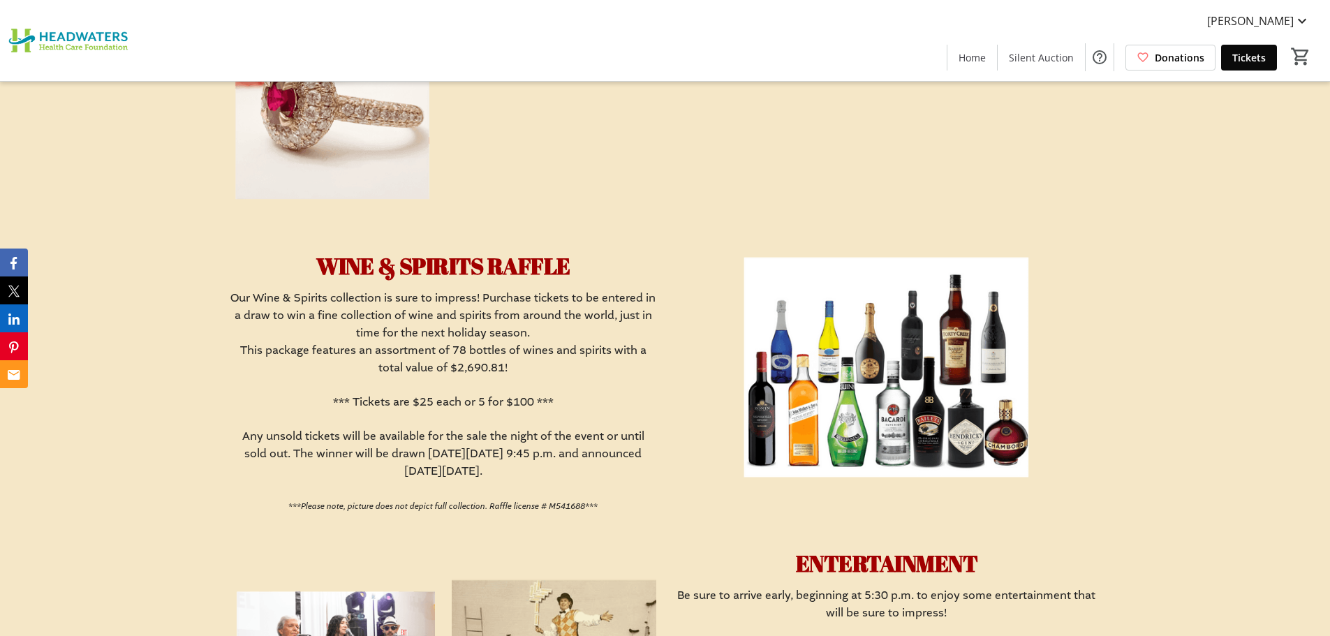
click at [1254, 59] on span "Tickets" at bounding box center [1249, 57] width 34 height 15
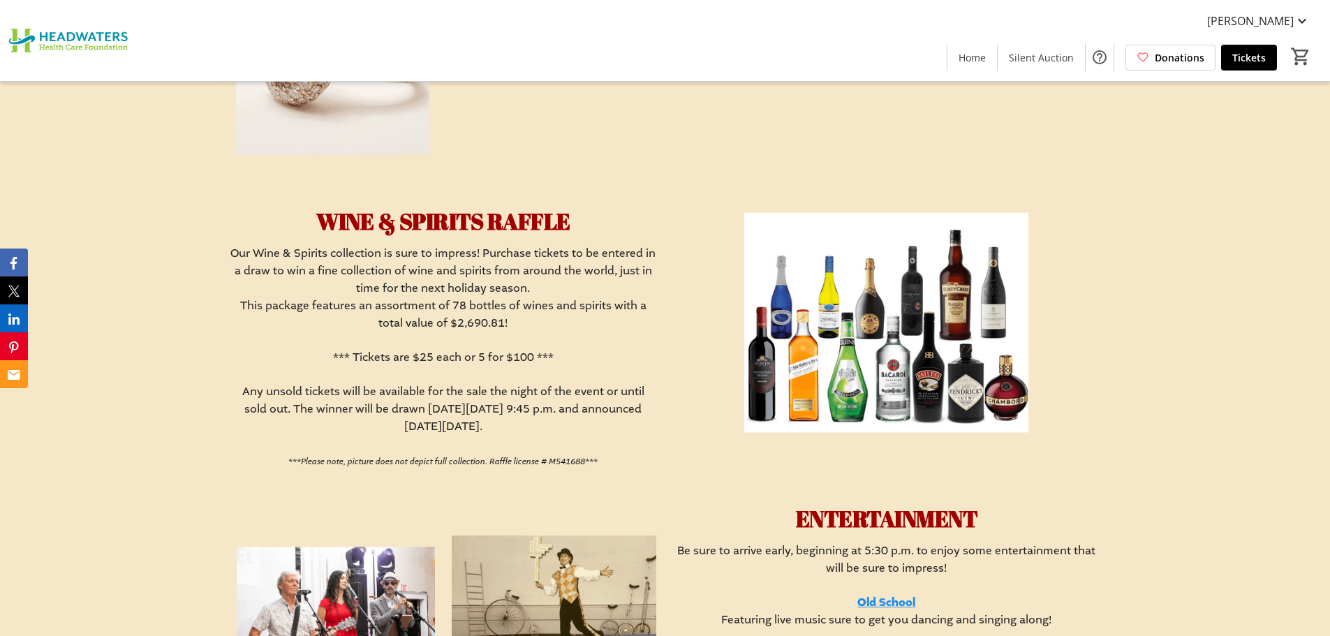
scroll to position [2165, 0]
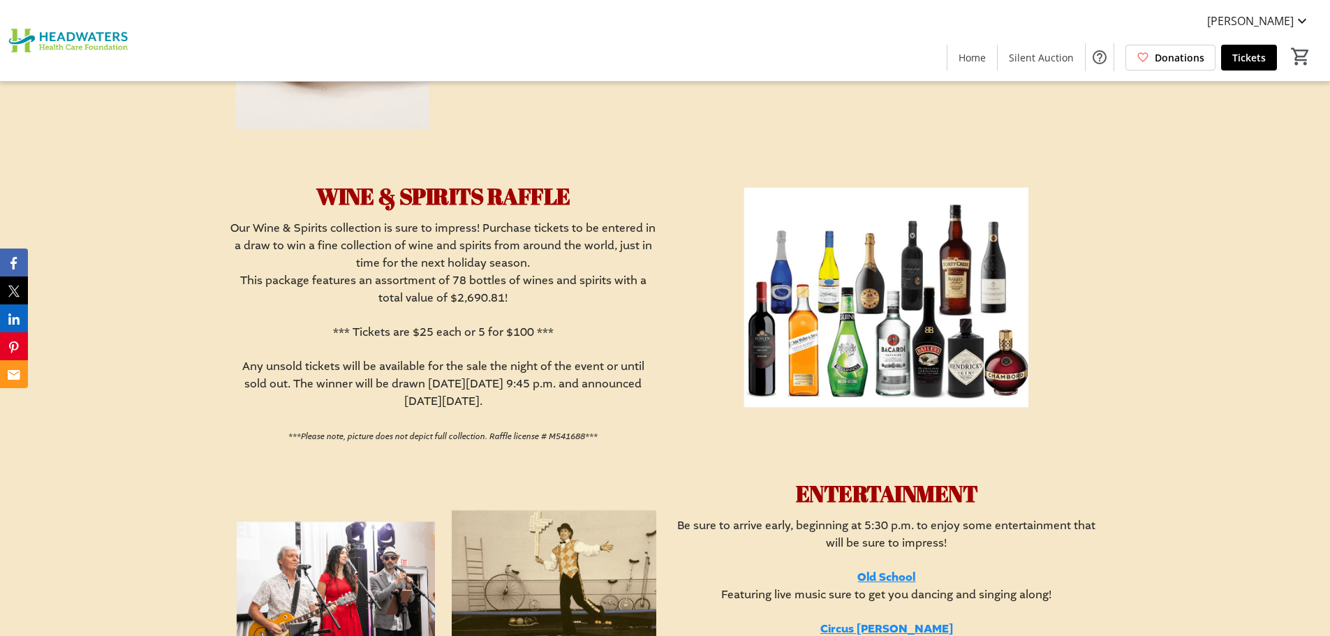
click at [862, 339] on img at bounding box center [886, 299] width 427 height 240
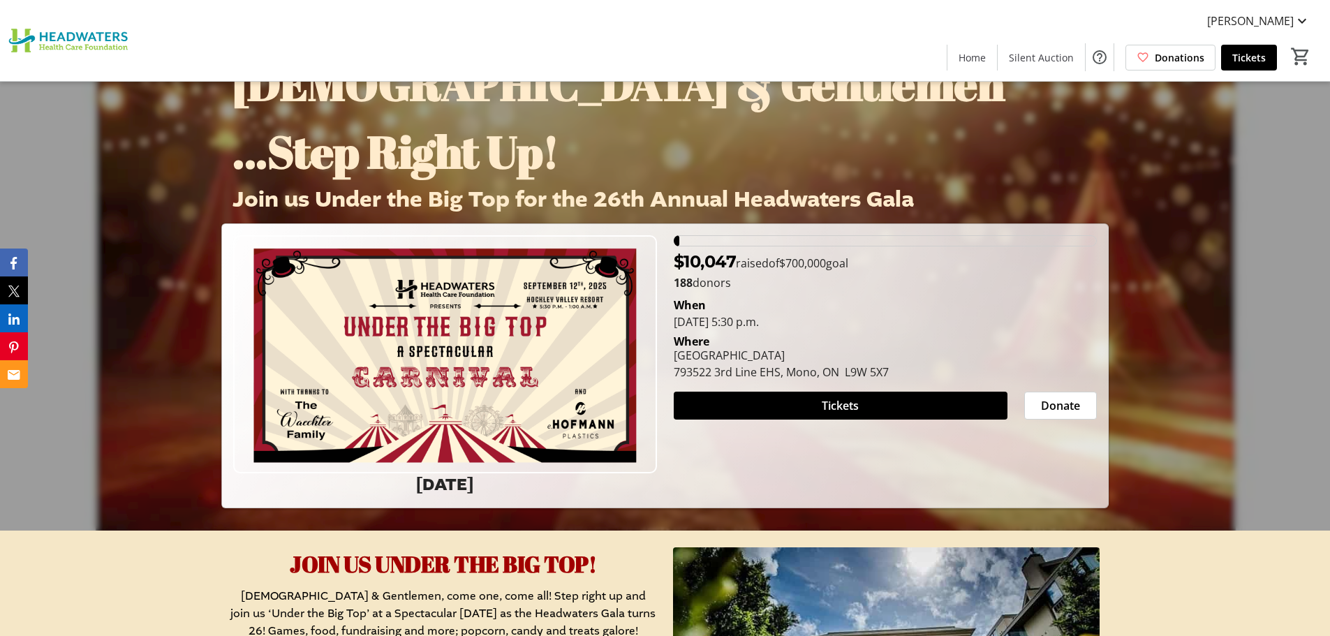
scroll to position [70, 0]
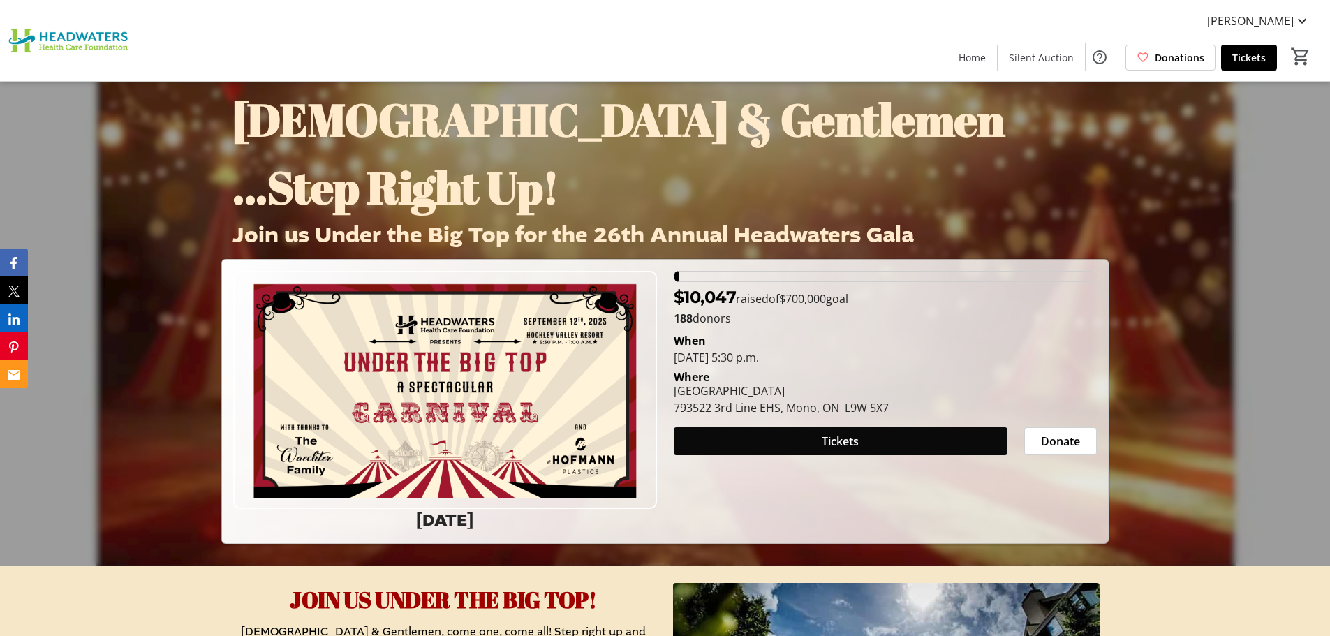
click at [843, 443] on span "Tickets" at bounding box center [840, 441] width 37 height 17
